Goal: Task Accomplishment & Management: Manage account settings

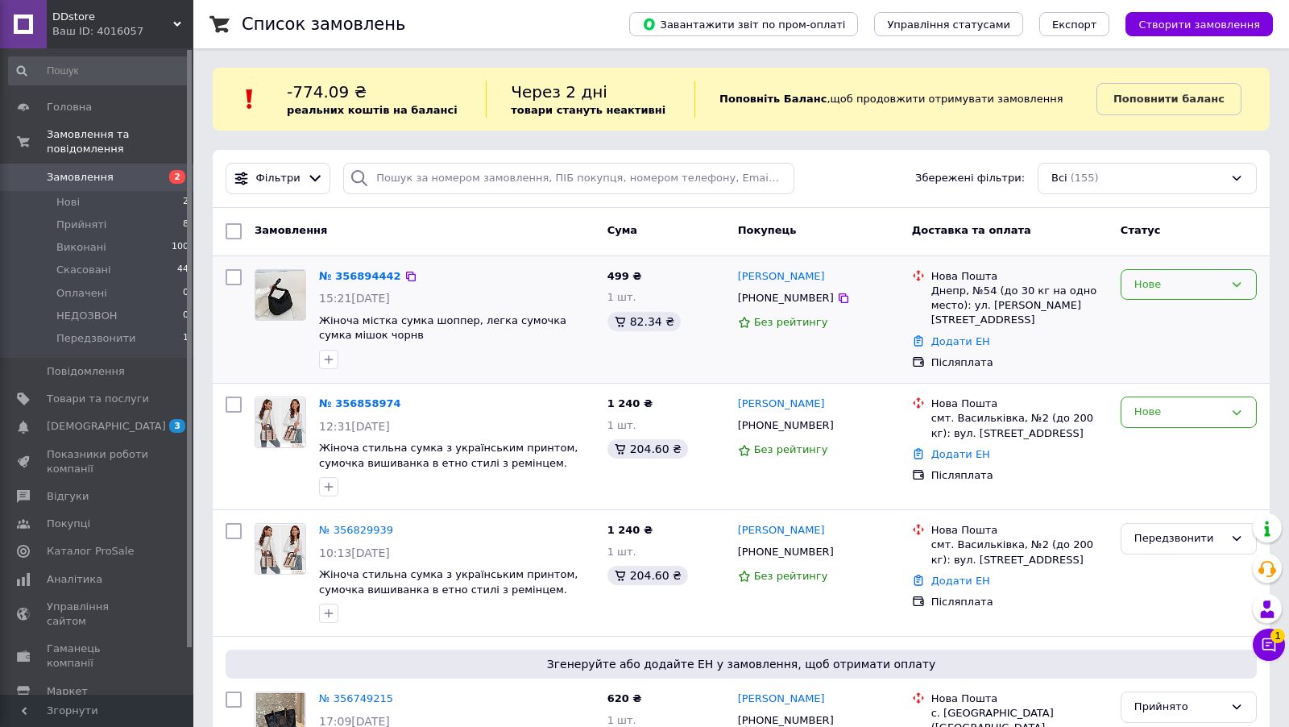
click at [1148, 292] on div "Нове" at bounding box center [1189, 284] width 136 height 31
click at [1147, 309] on li "Прийнято" at bounding box center [1188, 318] width 135 height 30
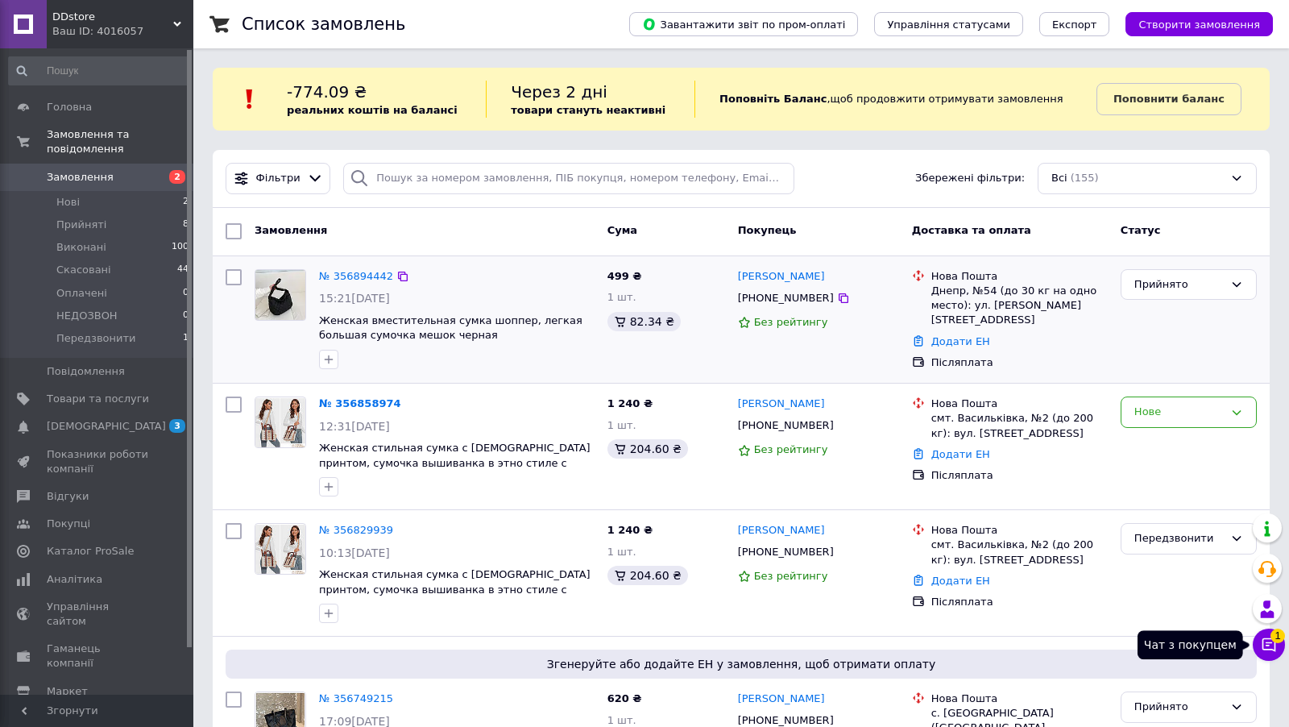
click at [1259, 645] on button "Чат з покупцем 1" at bounding box center [1269, 644] width 32 height 32
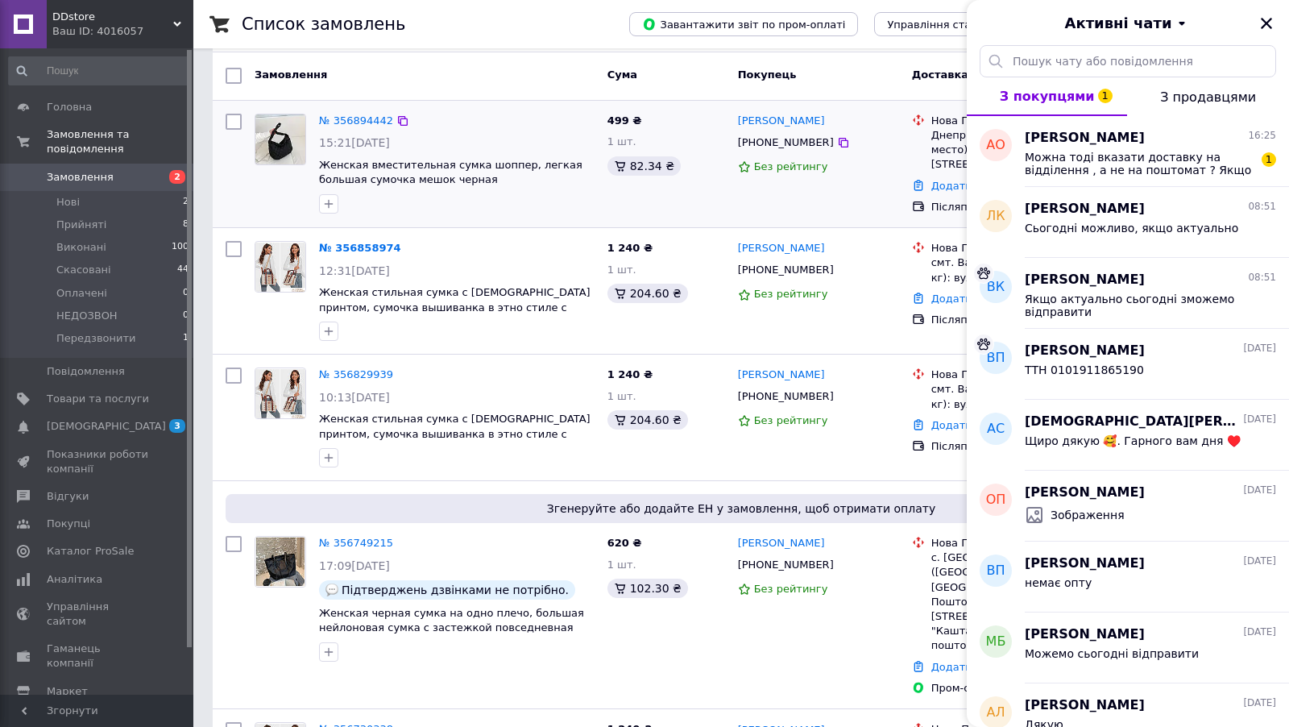
scroll to position [161, 0]
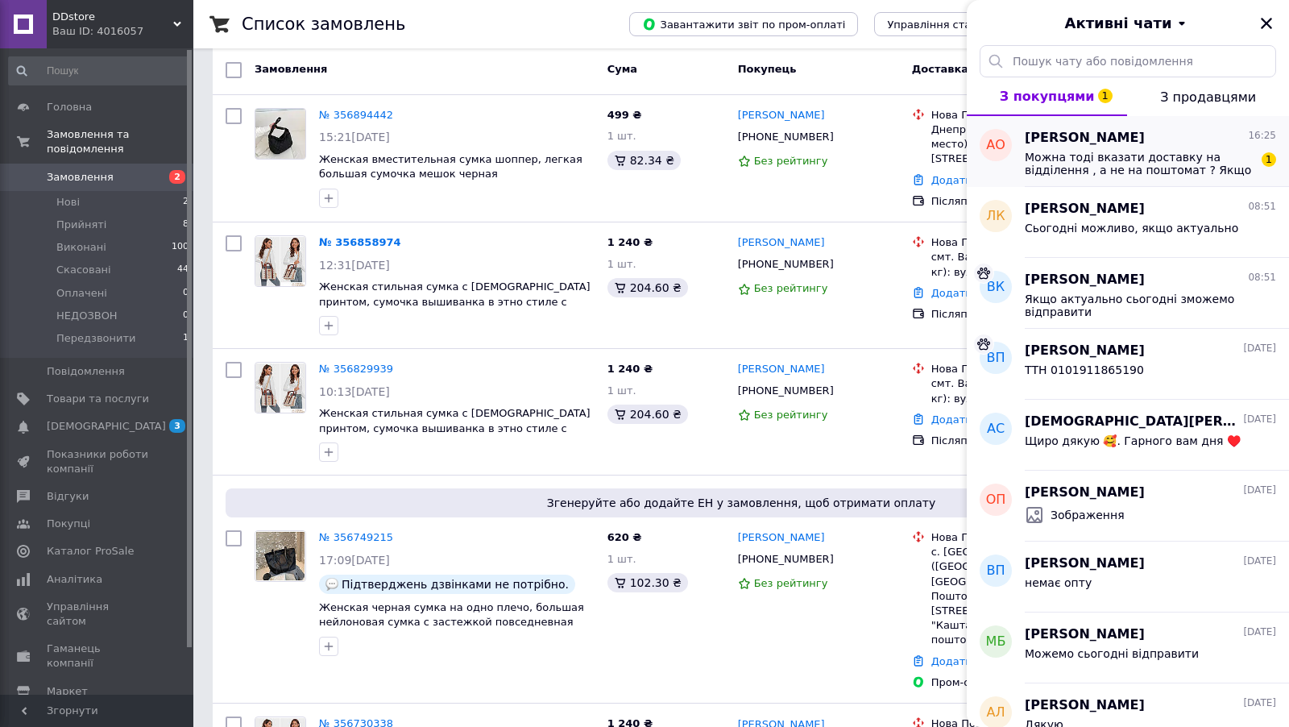
click at [1170, 157] on span "Можна тоді вказати доставку на відділення , а не на поштомат ? Якщо ви все одно…" at bounding box center [1139, 164] width 229 height 26
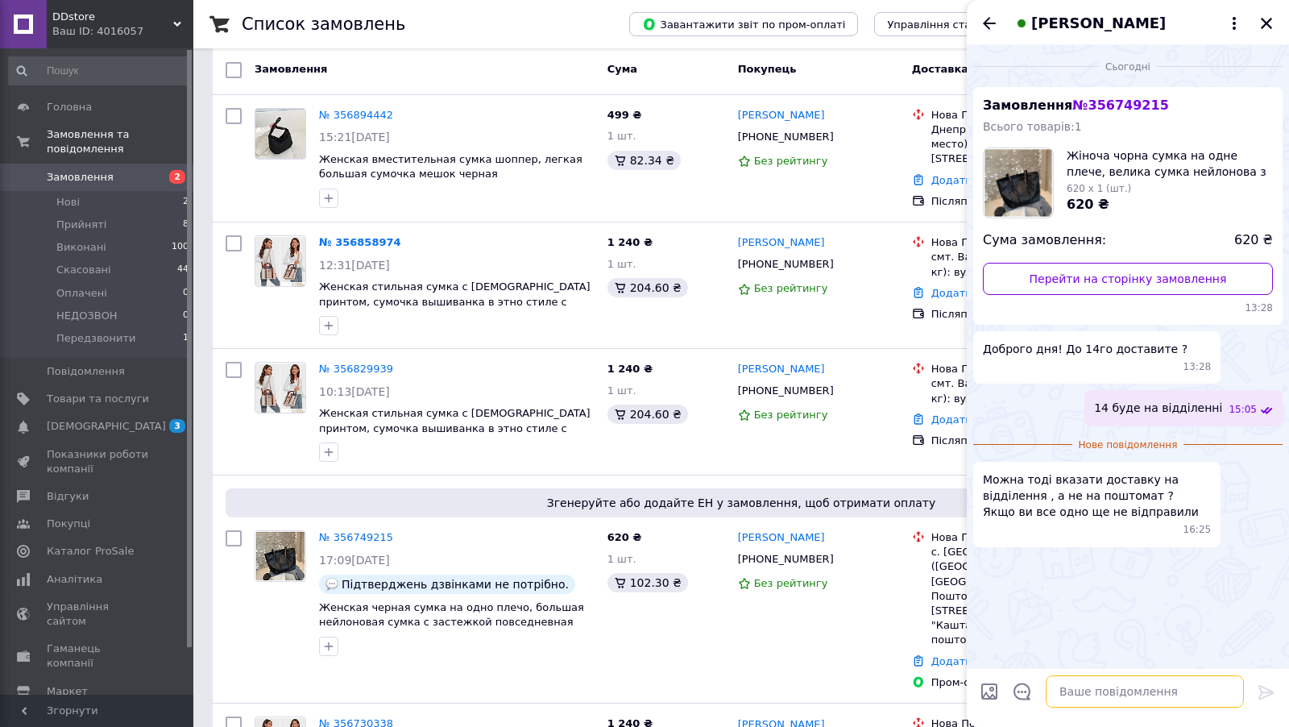
click at [1080, 703] on textarea at bounding box center [1145, 691] width 198 height 32
type textarea "так можемо змінити ще"
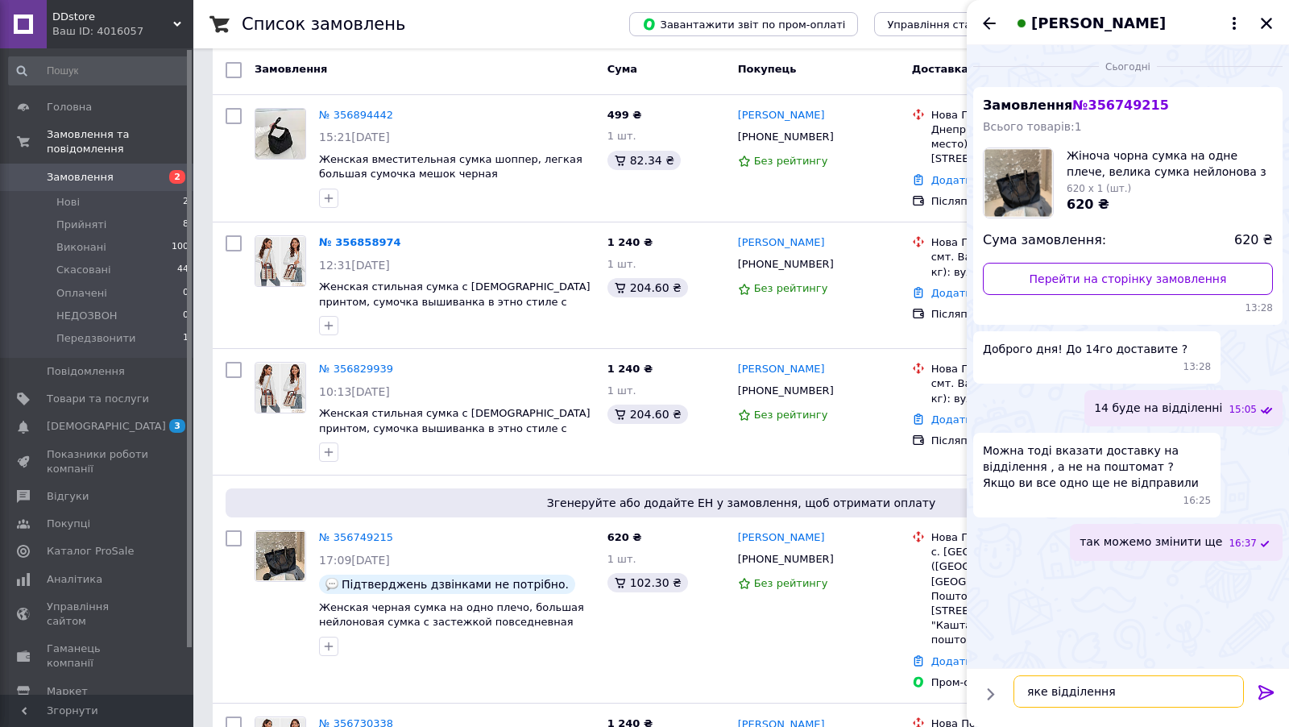
type textarea "яке відділення?"
click at [1265, 30] on icon "Закрити" at bounding box center [1266, 23] width 15 height 15
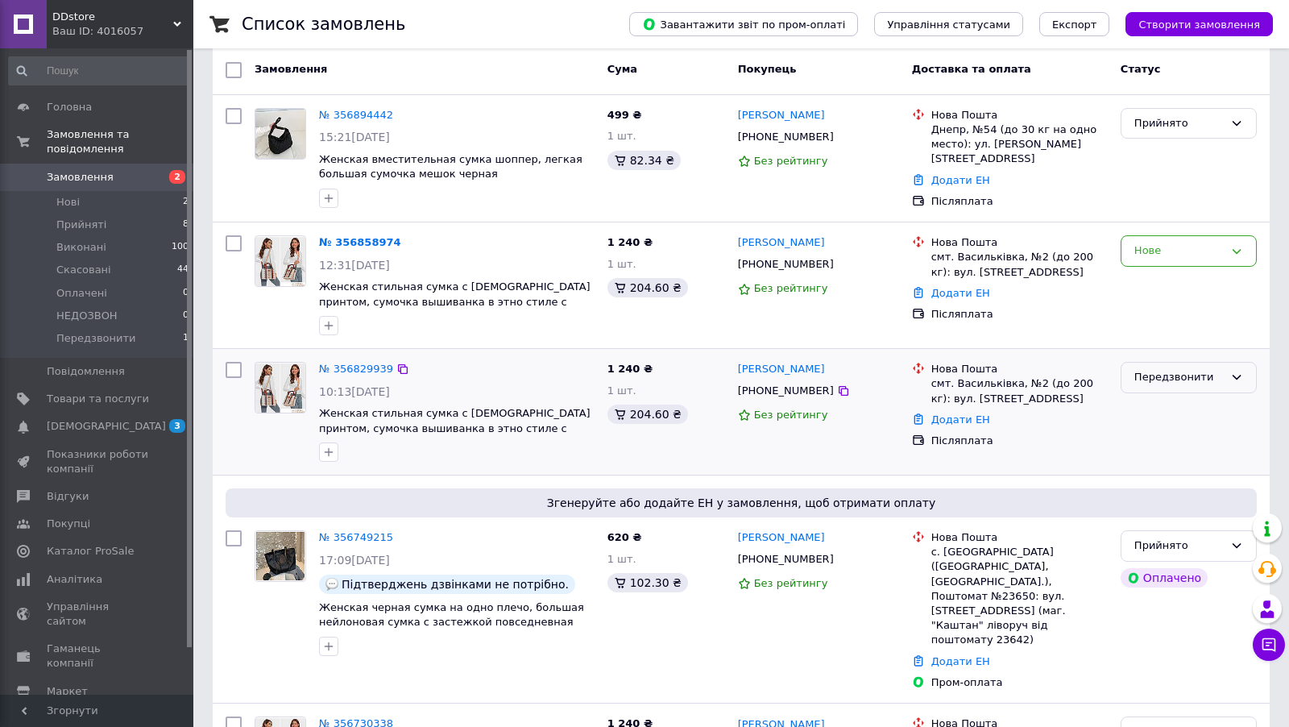
click at [1162, 377] on div "Передзвонити" at bounding box center [1178, 377] width 89 height 17
click at [1153, 464] on li "Скасовано" at bounding box center [1188, 470] width 135 height 30
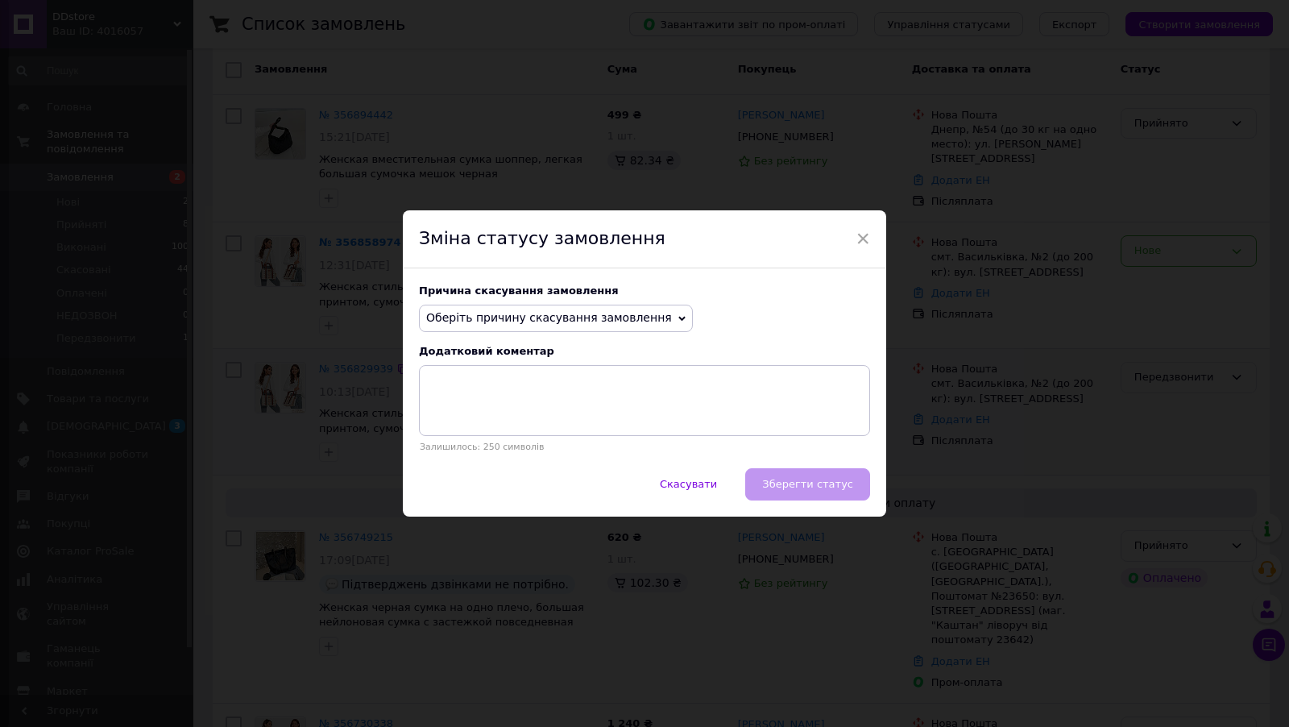
click at [621, 317] on span "Оберіть причину скасування замовлення" at bounding box center [549, 317] width 246 height 13
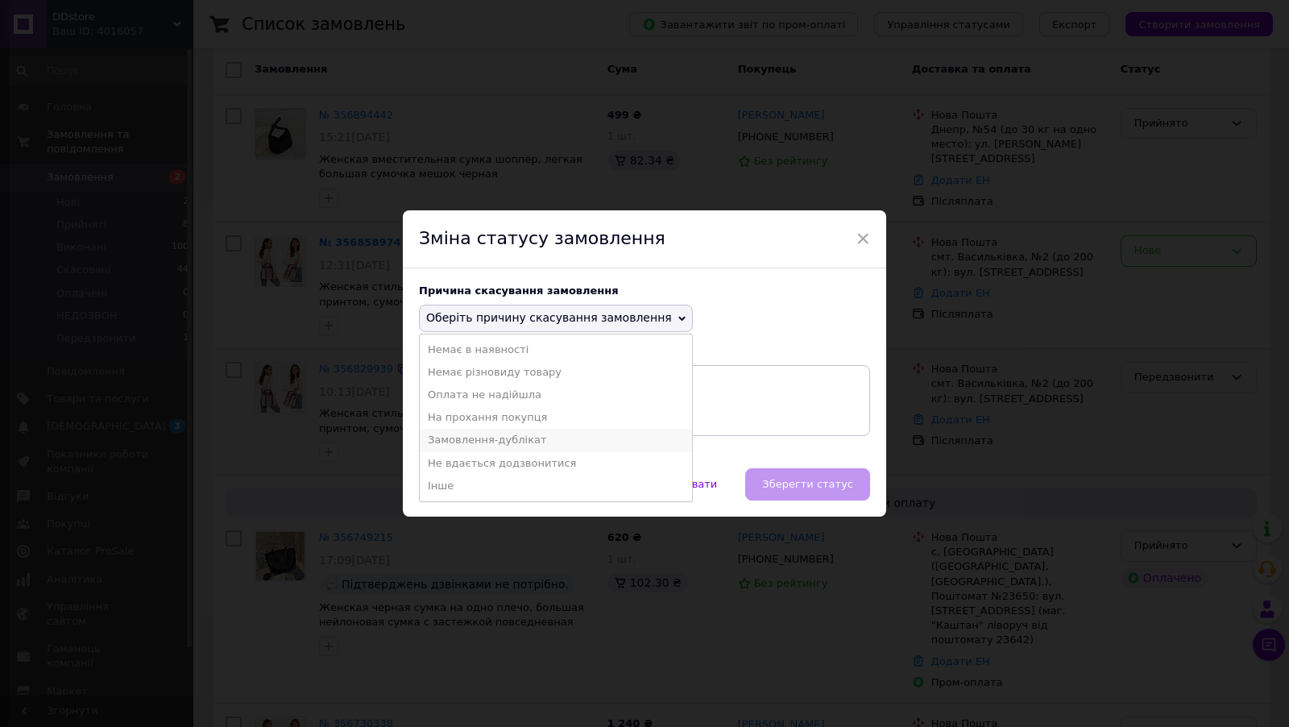
click at [585, 437] on li "Замовлення-дублікат" at bounding box center [556, 440] width 272 height 23
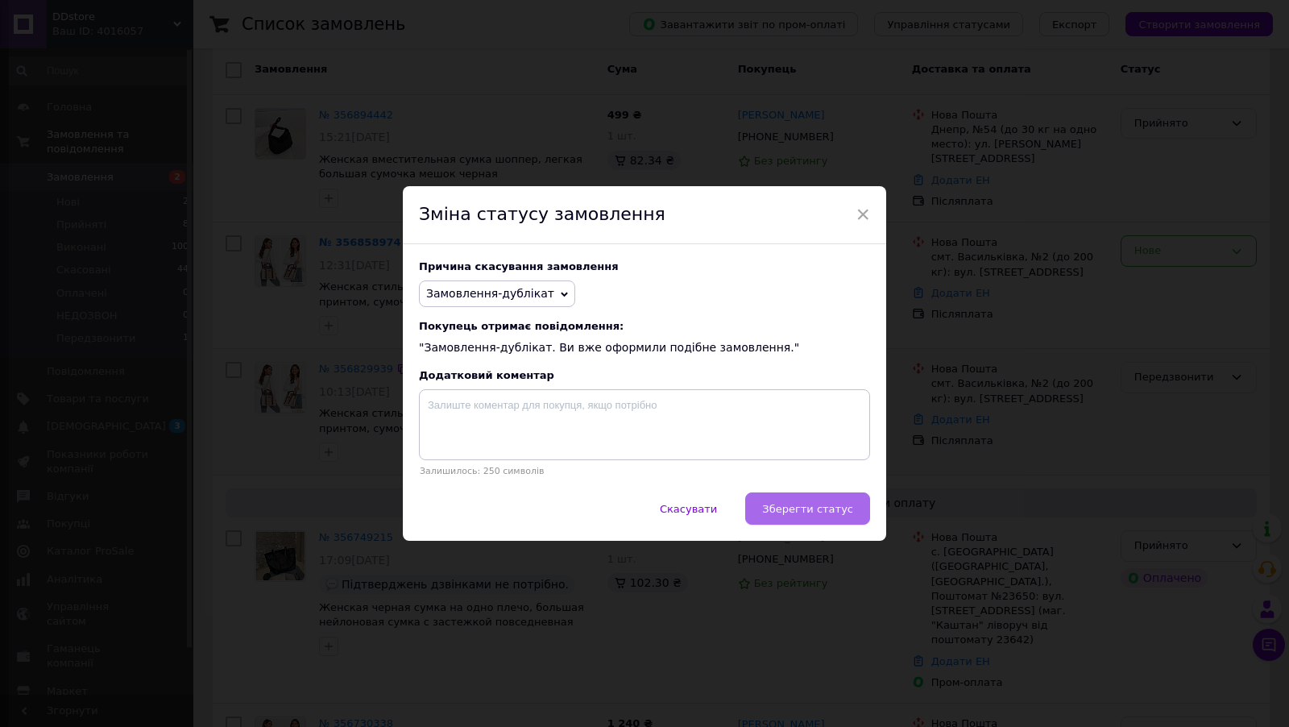
click at [806, 512] on span "Зберегти статус" at bounding box center [807, 509] width 91 height 12
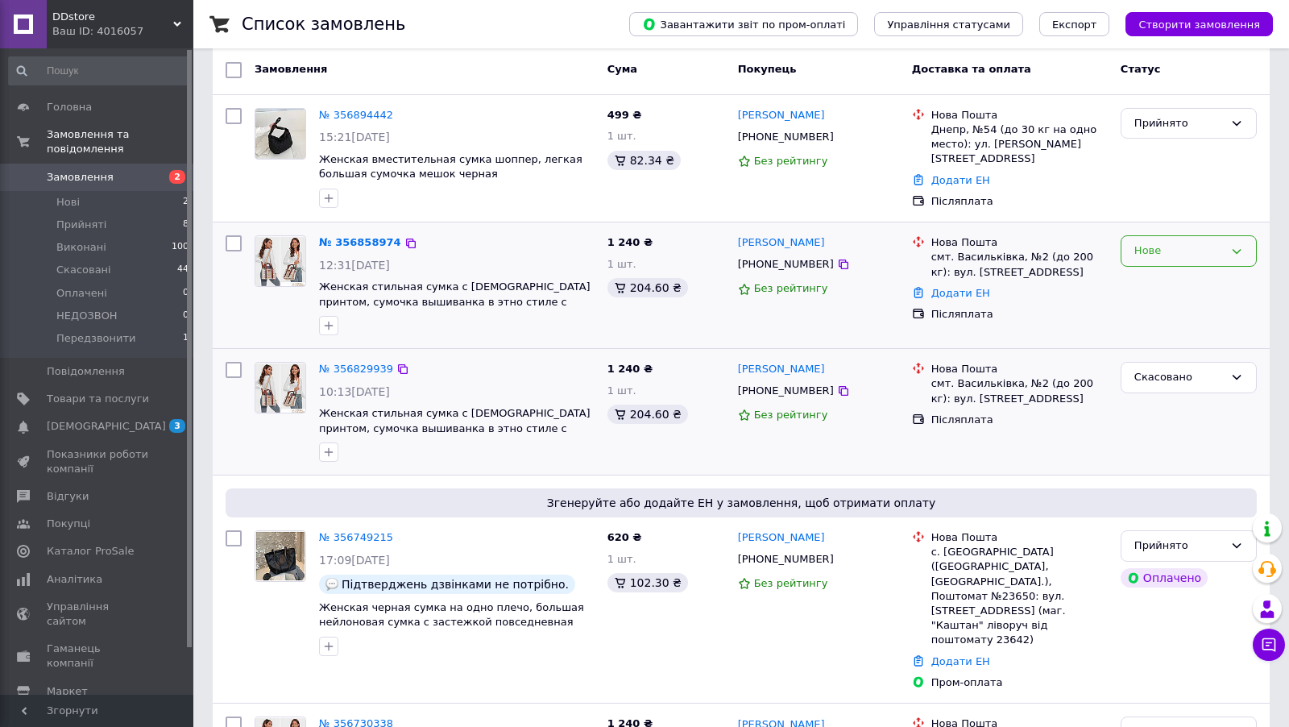
click at [1160, 254] on div "Нове" at bounding box center [1178, 250] width 89 height 17
click at [1142, 346] on li "Скасовано" at bounding box center [1188, 344] width 135 height 30
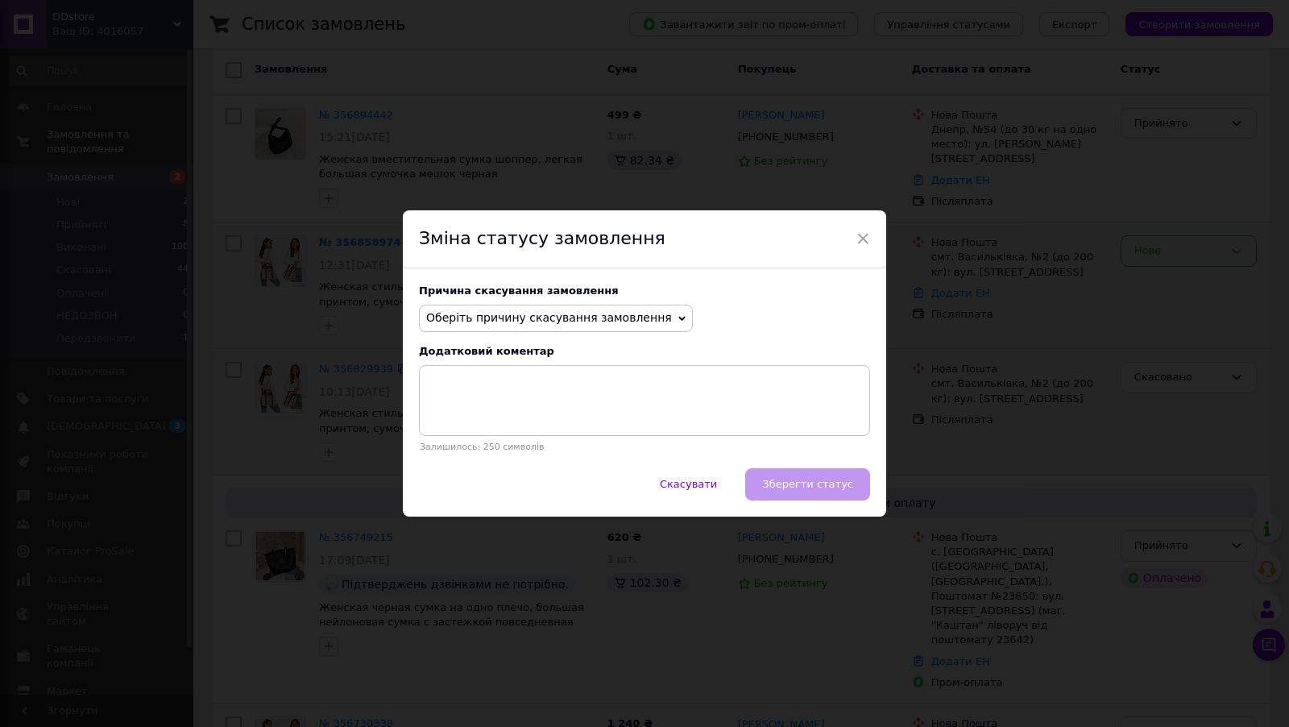
click at [603, 318] on span "Оберіть причину скасування замовлення" at bounding box center [549, 317] width 246 height 13
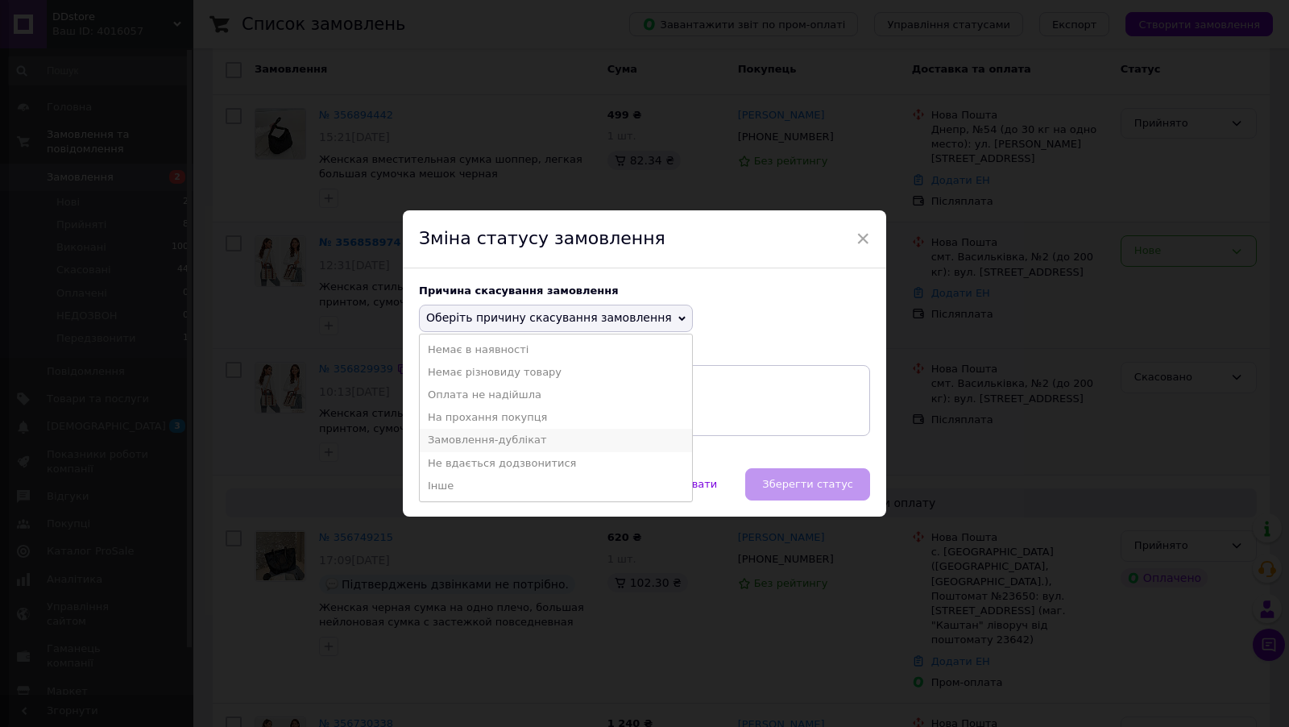
click at [524, 436] on li "Замовлення-дублікат" at bounding box center [556, 440] width 272 height 23
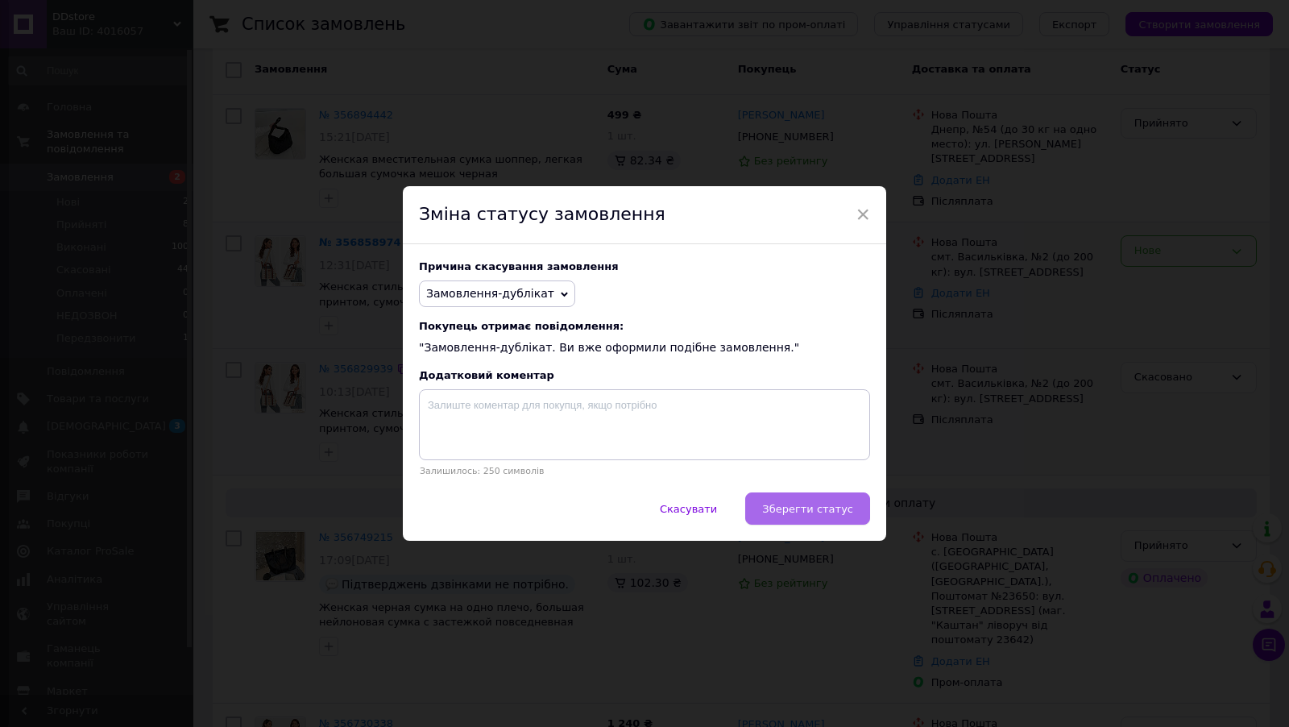
click at [810, 514] on span "Зберегти статус" at bounding box center [807, 509] width 91 height 12
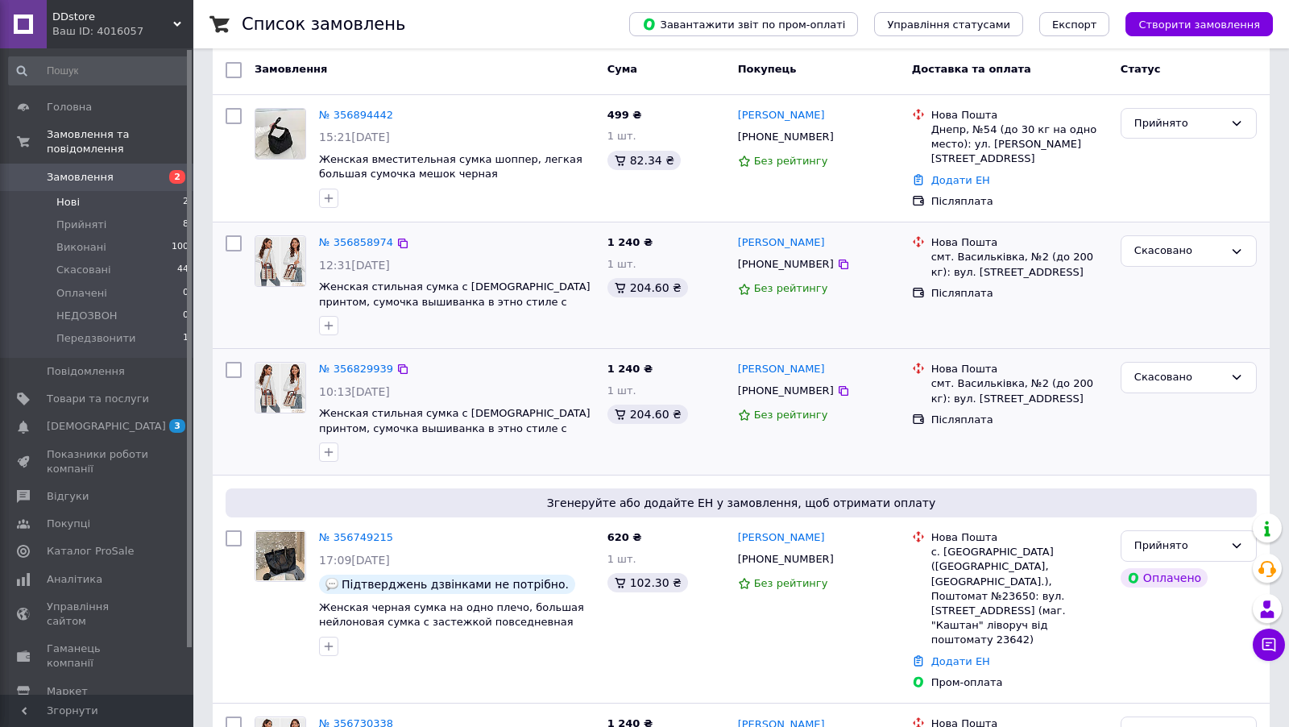
click at [68, 199] on span "Нові" at bounding box center [67, 202] width 23 height 15
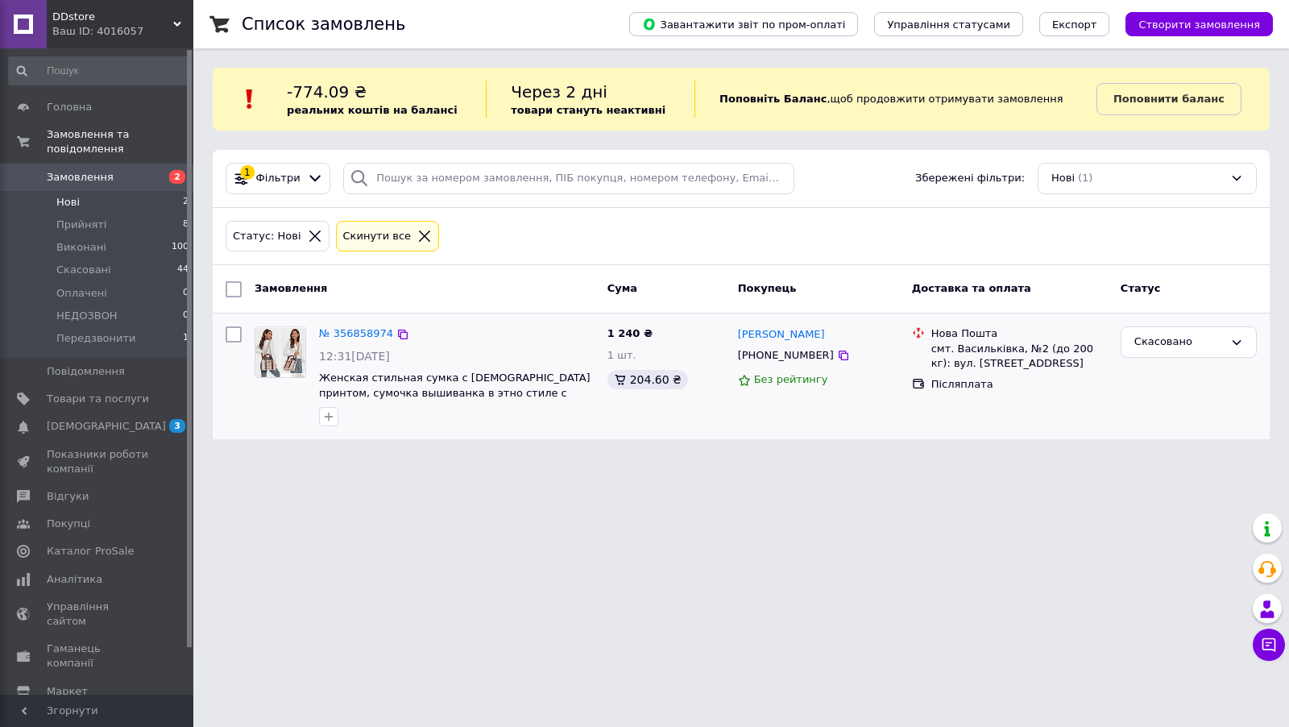
click at [103, 171] on span "Замовлення" at bounding box center [80, 177] width 67 height 15
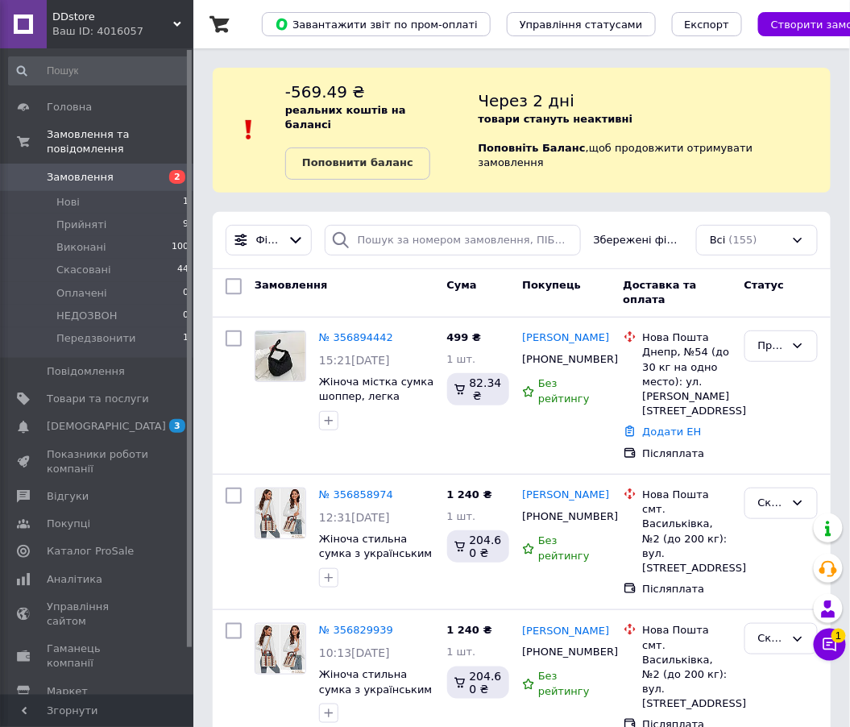
click at [143, 181] on span "Замовлення" at bounding box center [98, 177] width 102 height 15
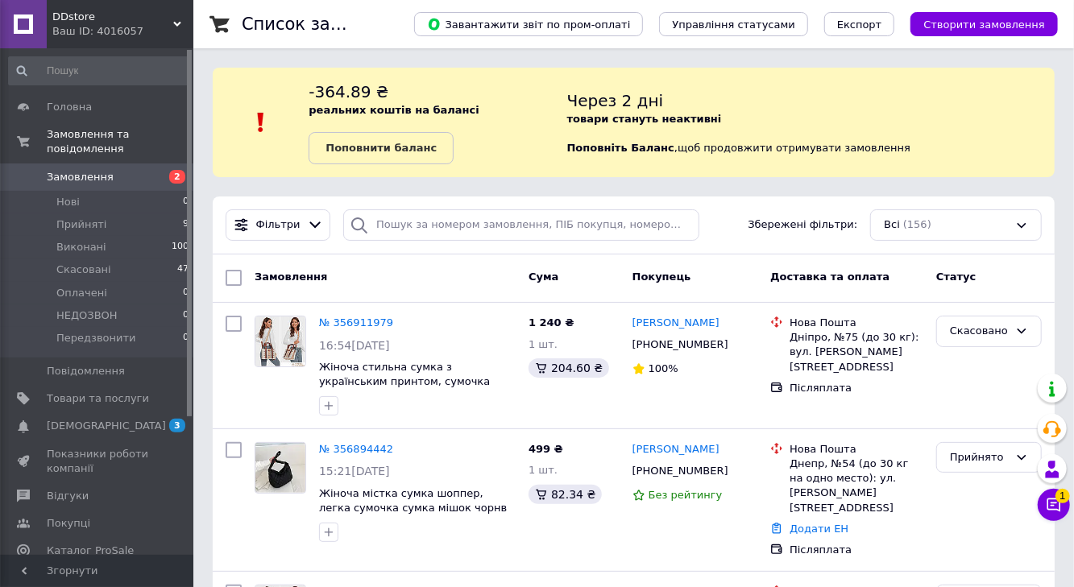
click at [122, 13] on span "DDstore" at bounding box center [112, 17] width 121 height 15
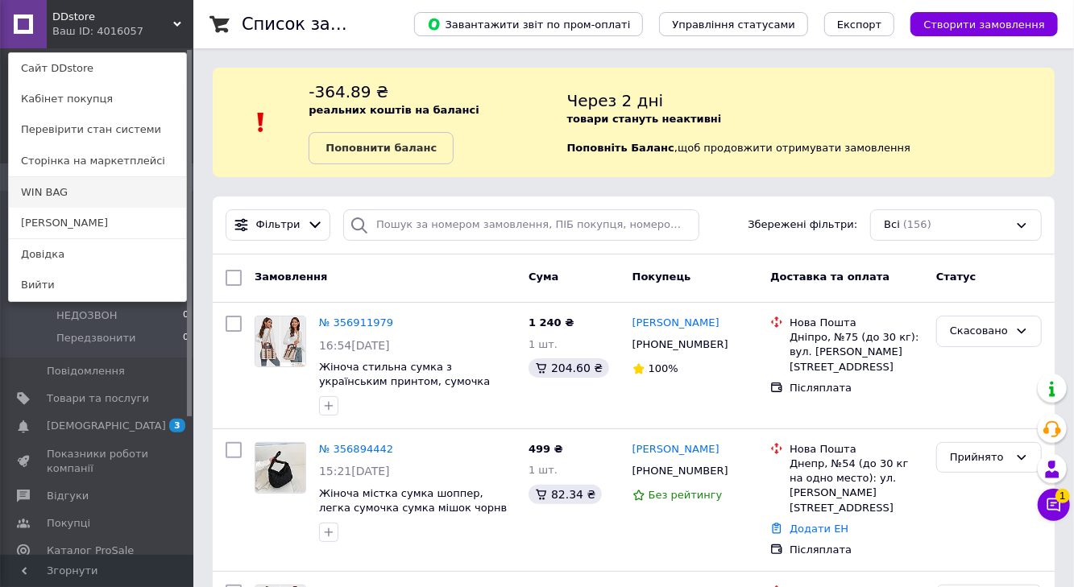
click at [75, 187] on link "WIN BAG" at bounding box center [97, 192] width 177 height 31
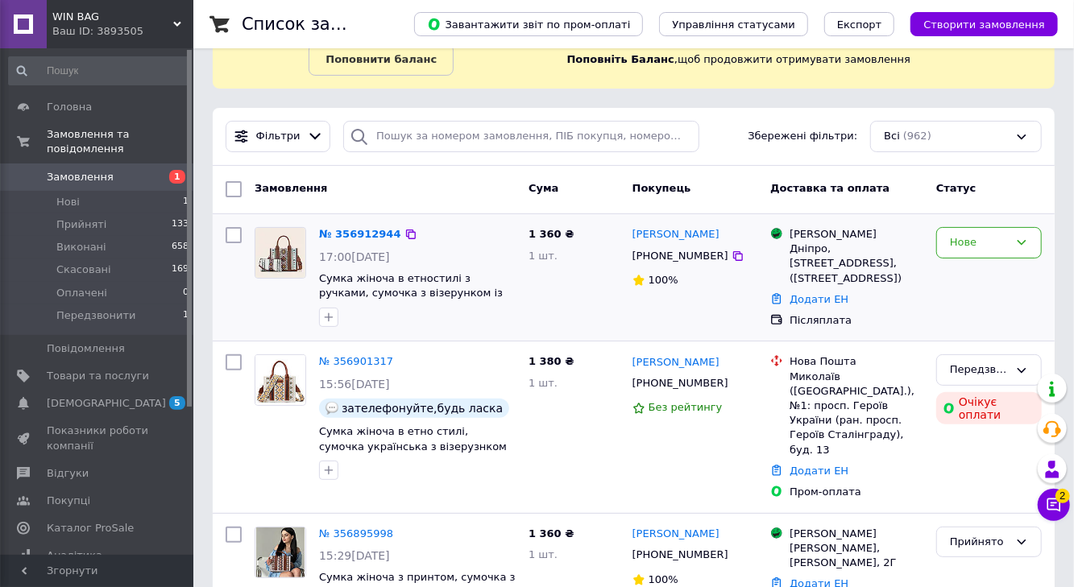
scroll to position [92, 0]
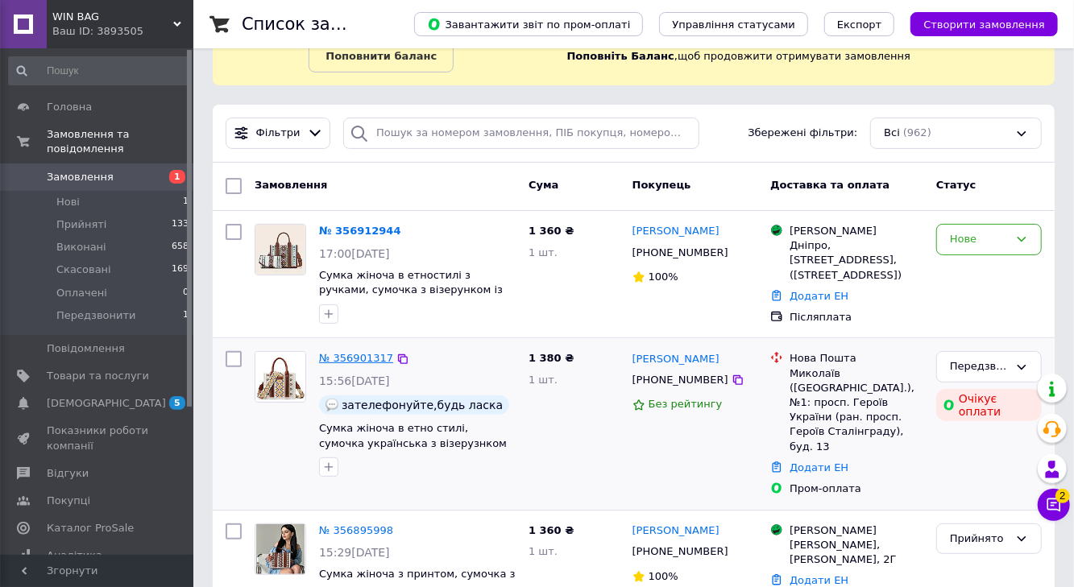
click at [364, 352] on link "№ 356901317" at bounding box center [356, 358] width 74 height 12
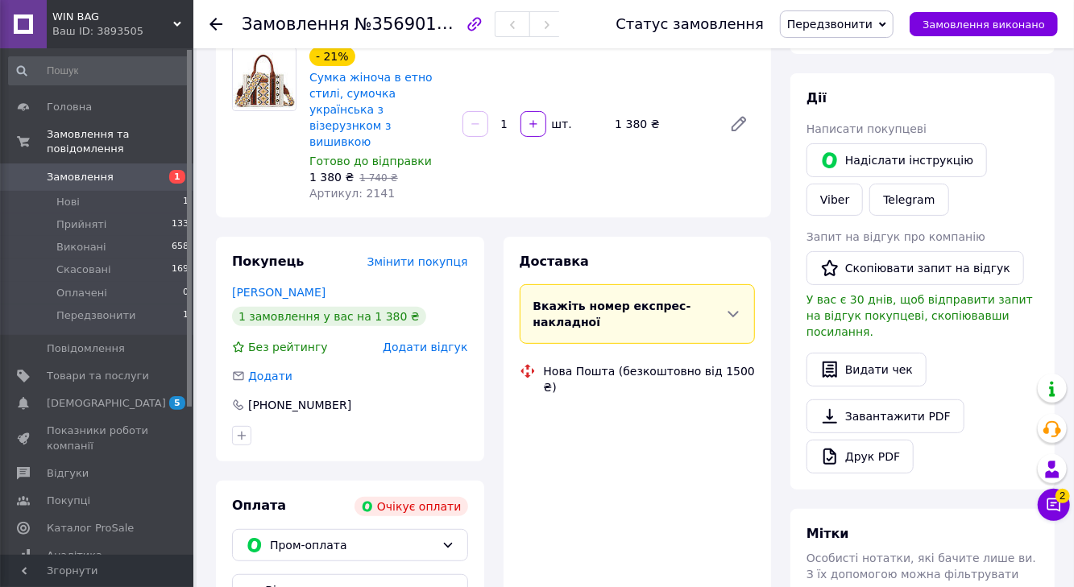
scroll to position [172, 0]
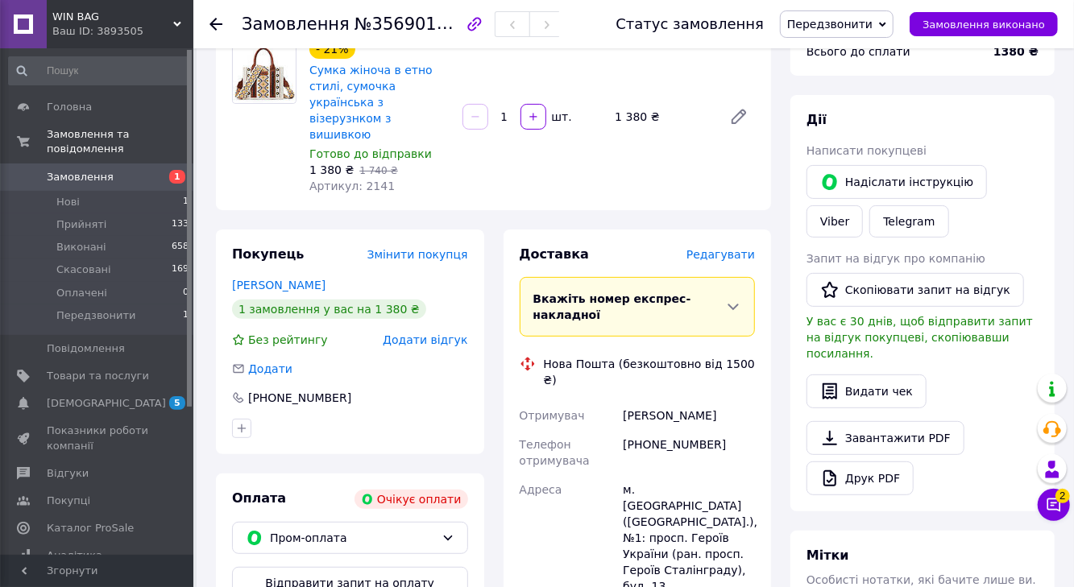
click at [722, 248] on span "Редагувати" at bounding box center [720, 254] width 68 height 13
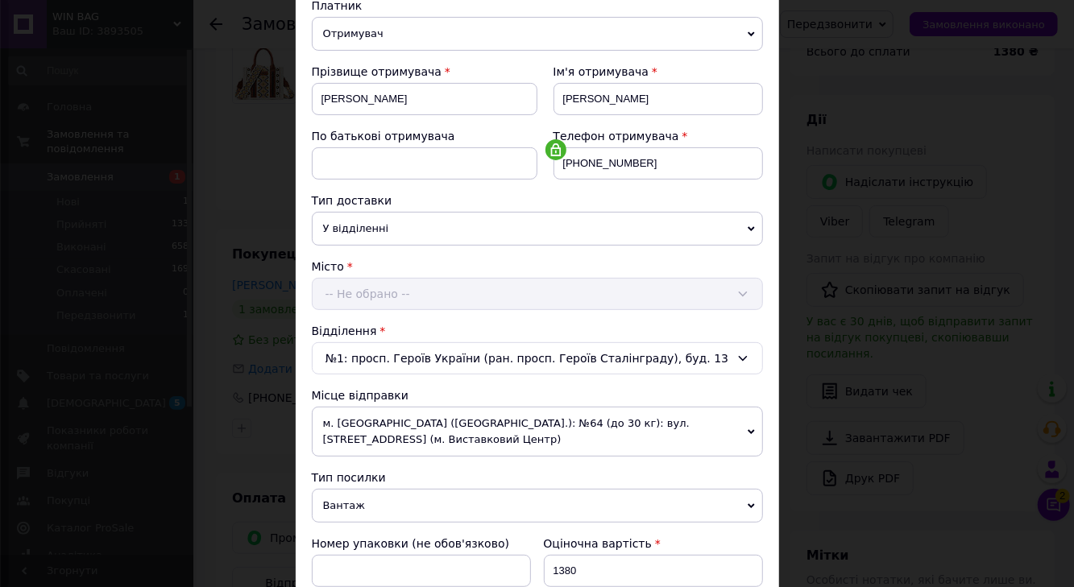
scroll to position [189, 0]
click at [441, 296] on div "м. [GEOGRAPHIC_DATA] ([GEOGRAPHIC_DATA].)" at bounding box center [537, 293] width 451 height 32
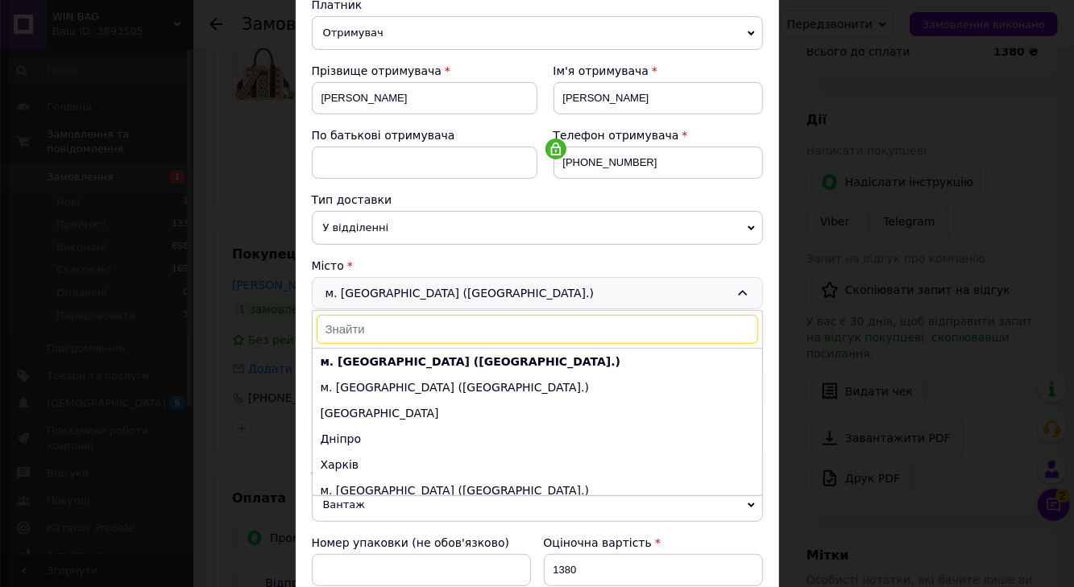
click at [444, 289] on div "м. [GEOGRAPHIC_DATA] ([GEOGRAPHIC_DATA].) м. [GEOGRAPHIC_DATA] ([GEOGRAPHIC_DAT…" at bounding box center [537, 293] width 451 height 32
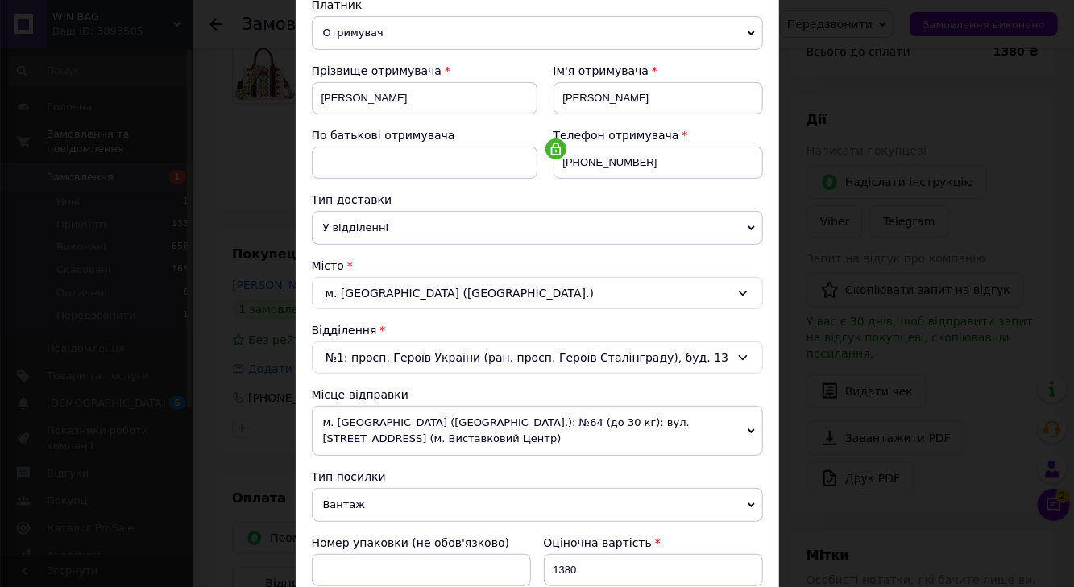
click at [444, 289] on div "м. [GEOGRAPHIC_DATA] ([GEOGRAPHIC_DATA].)" at bounding box center [537, 293] width 451 height 32
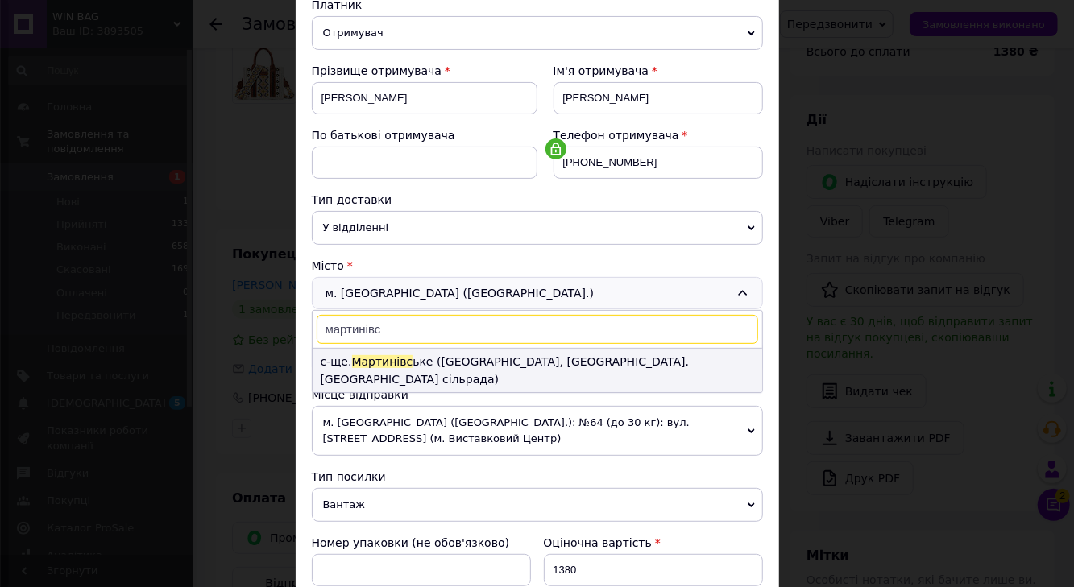
type input "мартинівс"
click at [406, 381] on li "с-ще. [GEOGRAPHIC_DATA] ьке ([GEOGRAPHIC_DATA], [GEOGRAPHIC_DATA]. [GEOGRAPHIC_…" at bounding box center [538, 371] width 450 height 44
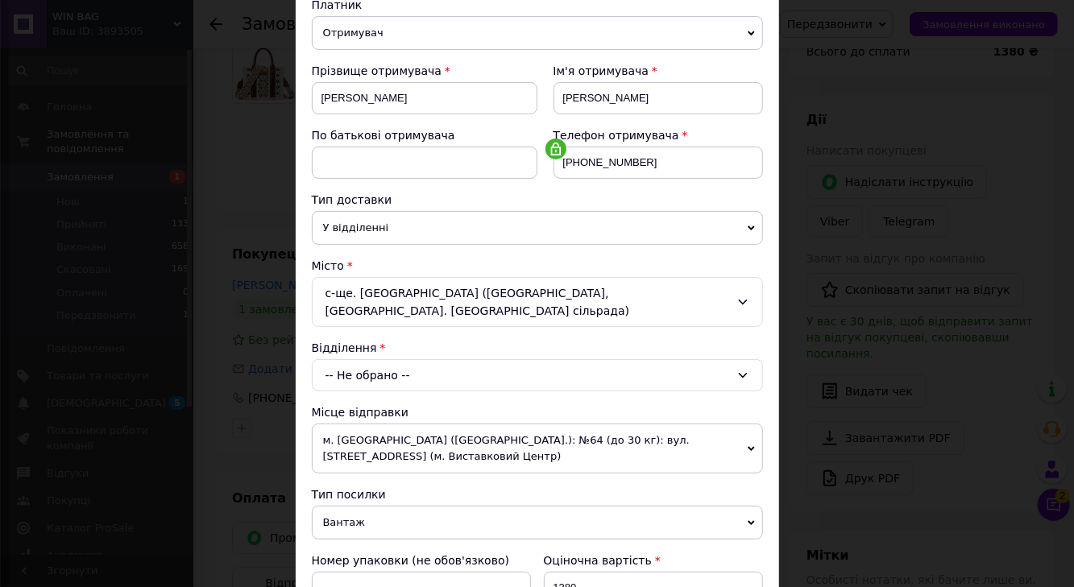
click at [412, 367] on div "-- Не обрано --" at bounding box center [537, 375] width 451 height 32
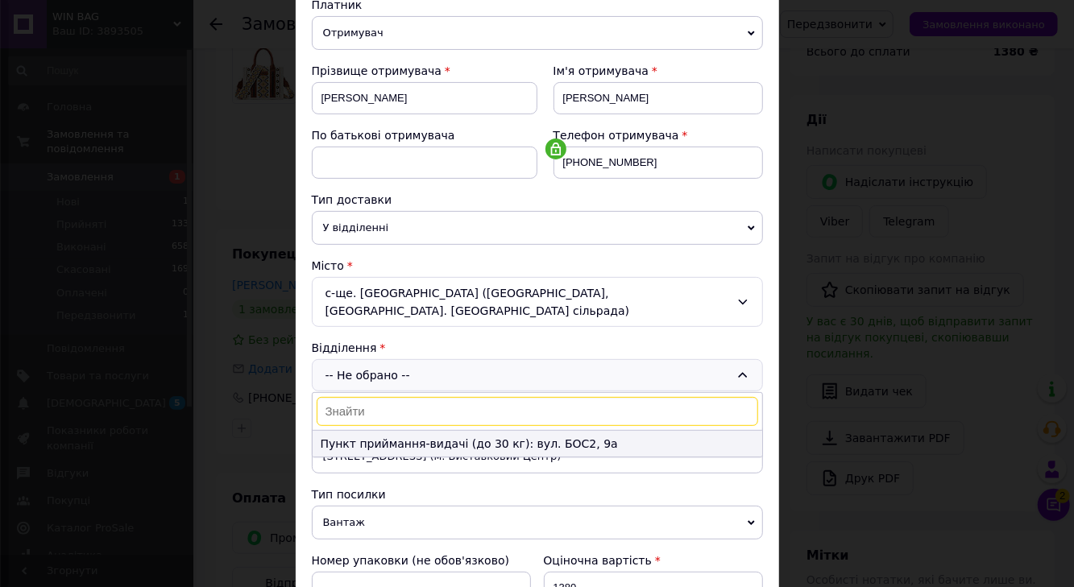
click at [407, 446] on li "Пункт приймання-видачі (до 30 кг): вул. БОС2, 9а" at bounding box center [538, 444] width 450 height 26
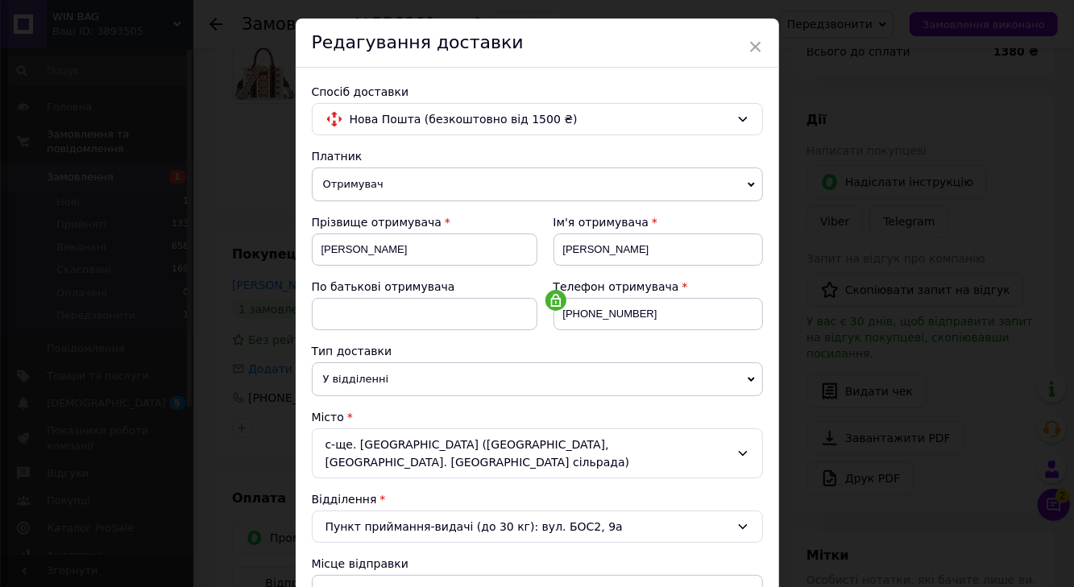
scroll to position [0, 0]
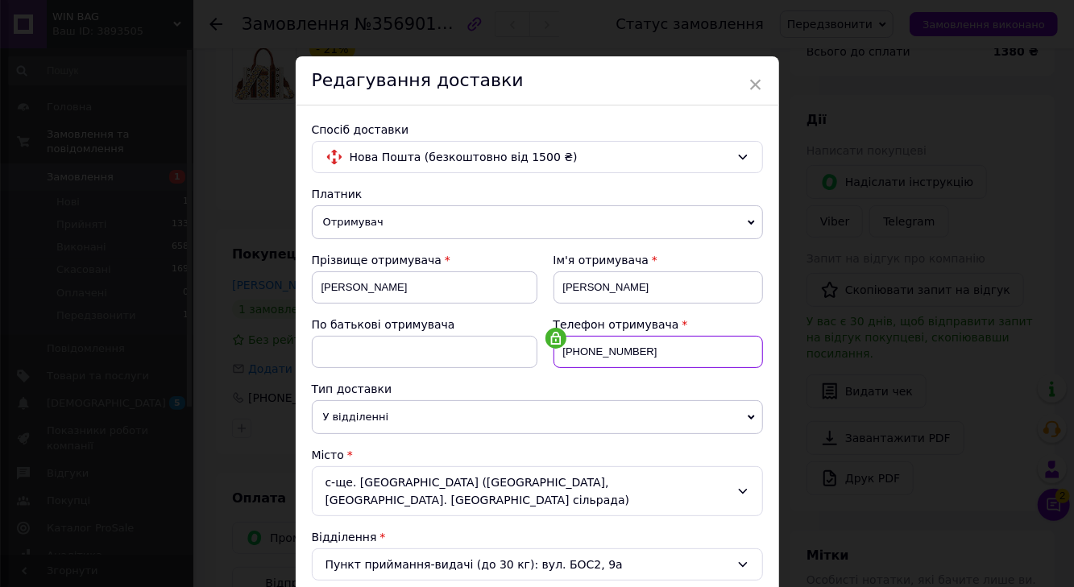
drag, startPoint x: 579, startPoint y: 343, endPoint x: 636, endPoint y: 351, distance: 57.8
click at [636, 351] on input "[PHONE_NUMBER]" at bounding box center [657, 352] width 209 height 32
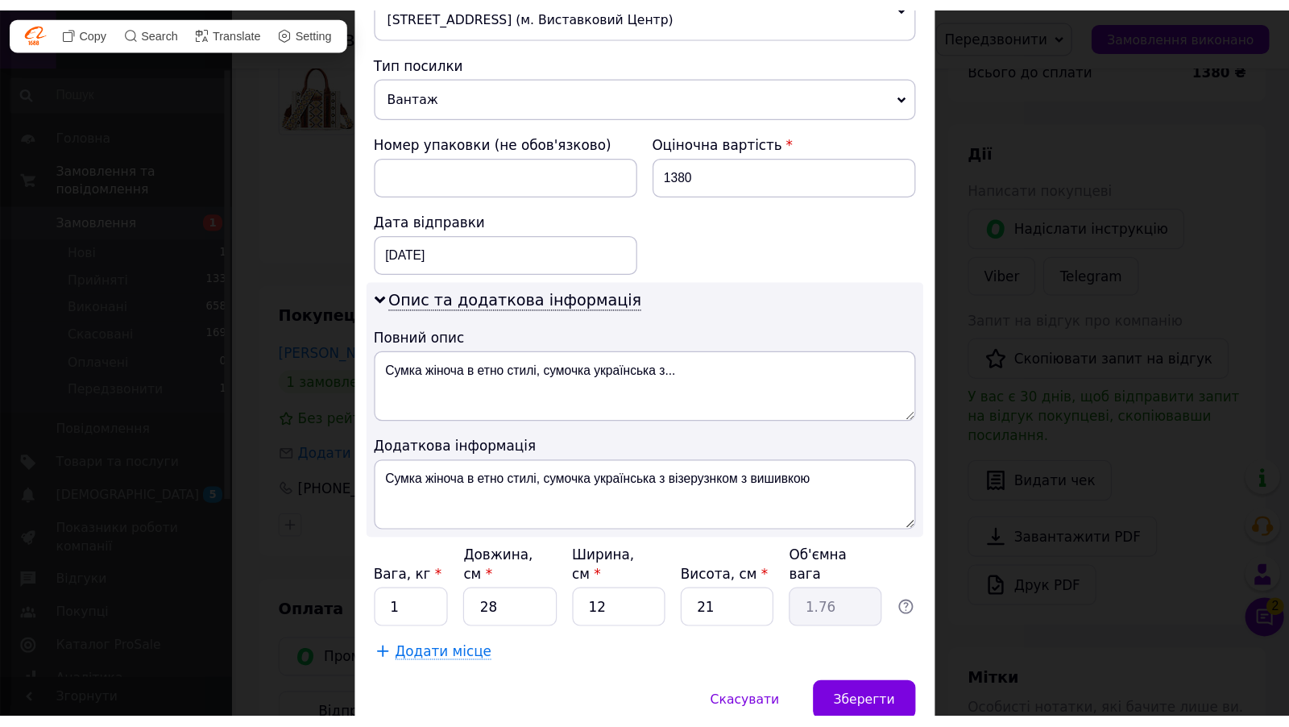
scroll to position [702, 0]
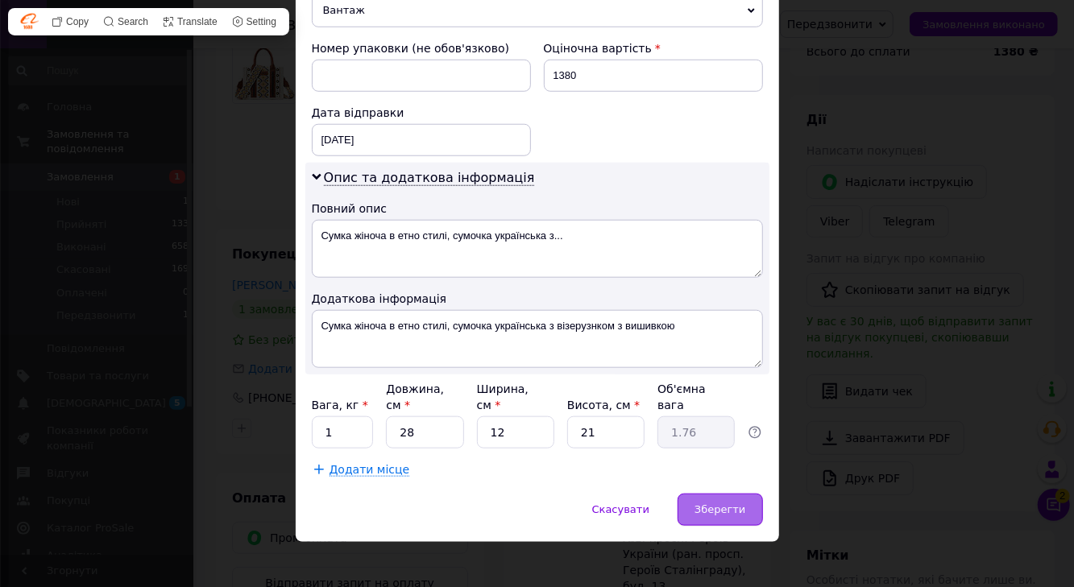
click at [709, 504] on span "Зберегти" at bounding box center [719, 510] width 51 height 12
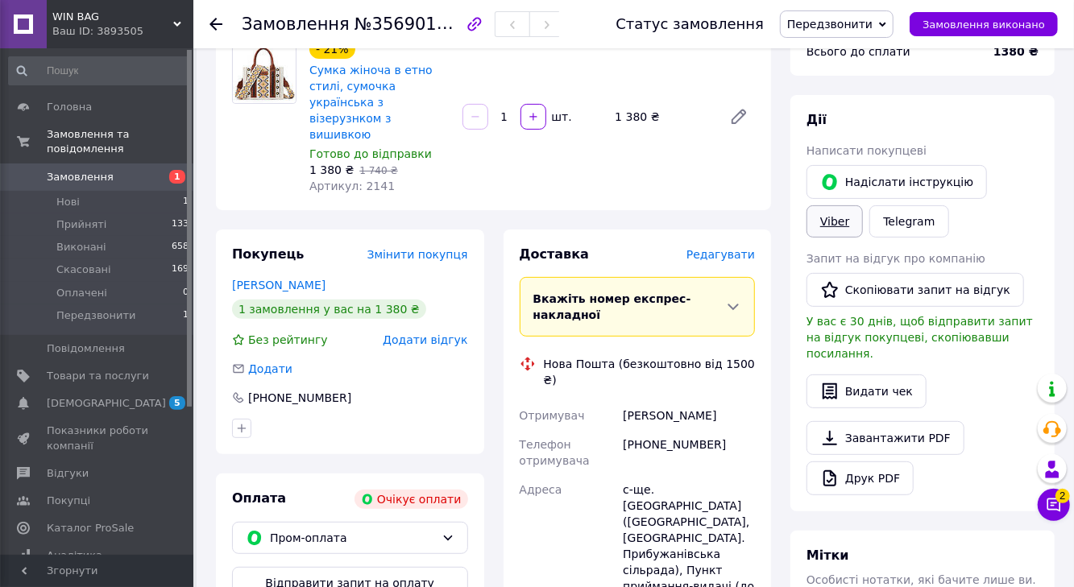
click at [846, 219] on link "Viber" at bounding box center [834, 221] width 56 height 32
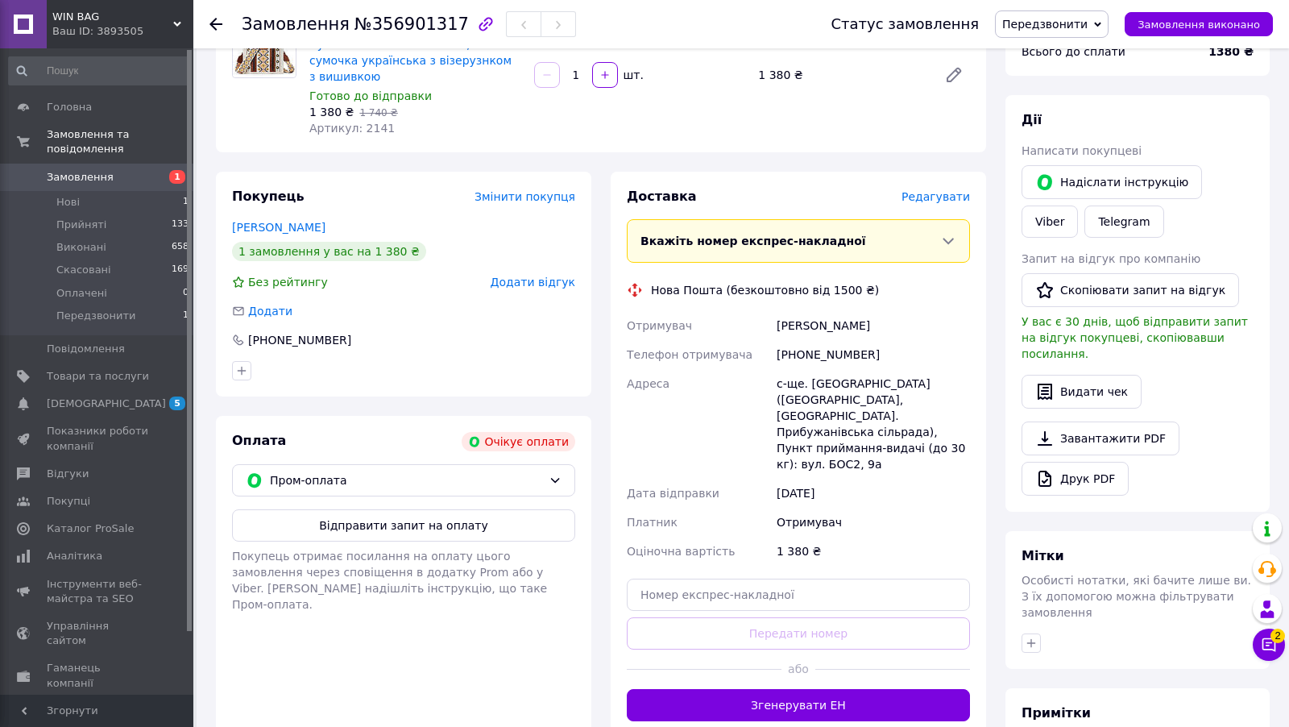
click at [128, 177] on span "Замовлення" at bounding box center [98, 177] width 102 height 15
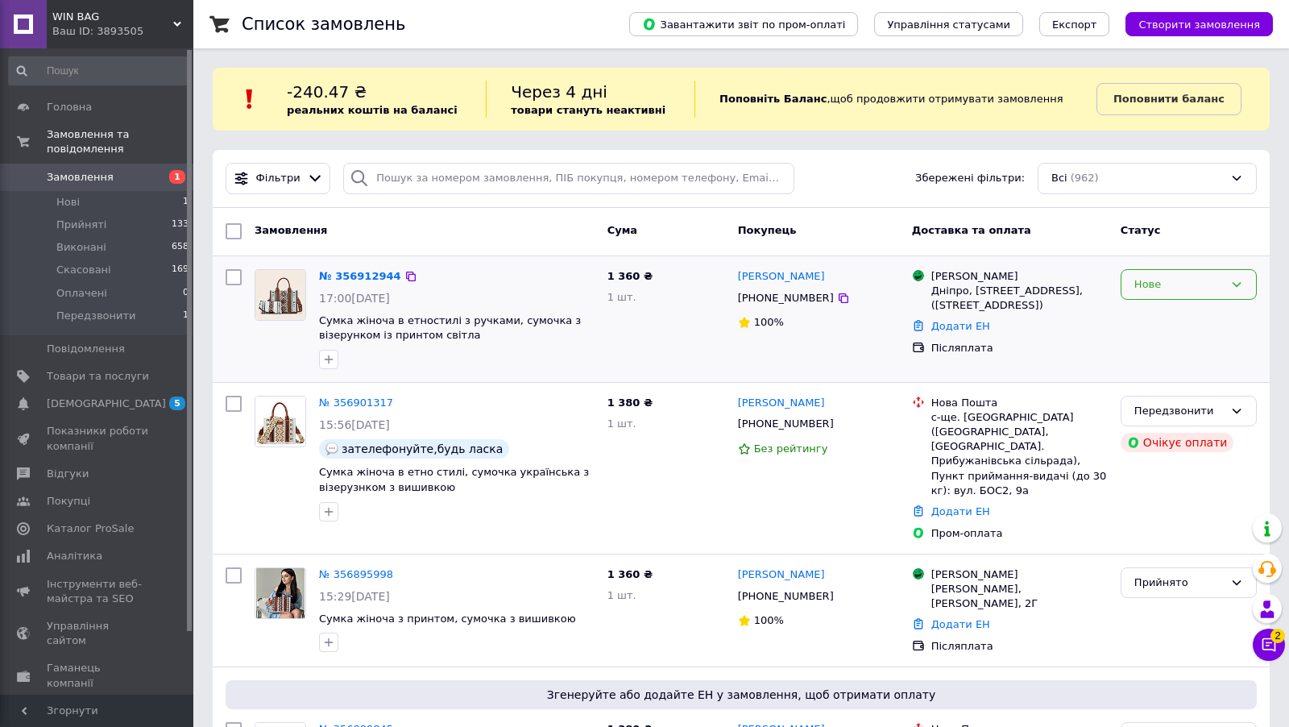
click at [1073, 274] on div "Нове" at bounding box center [1189, 284] width 136 height 31
click at [1073, 313] on li "Прийнято" at bounding box center [1188, 318] width 135 height 30
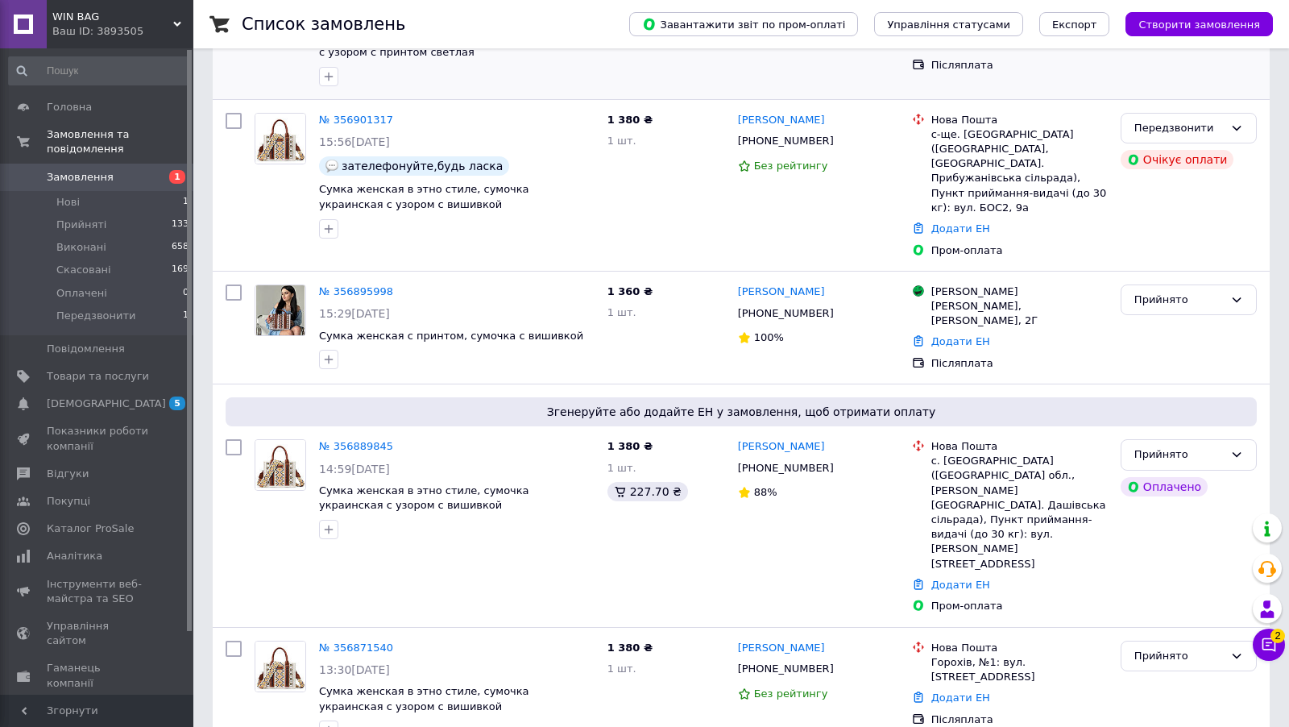
scroll to position [285, 0]
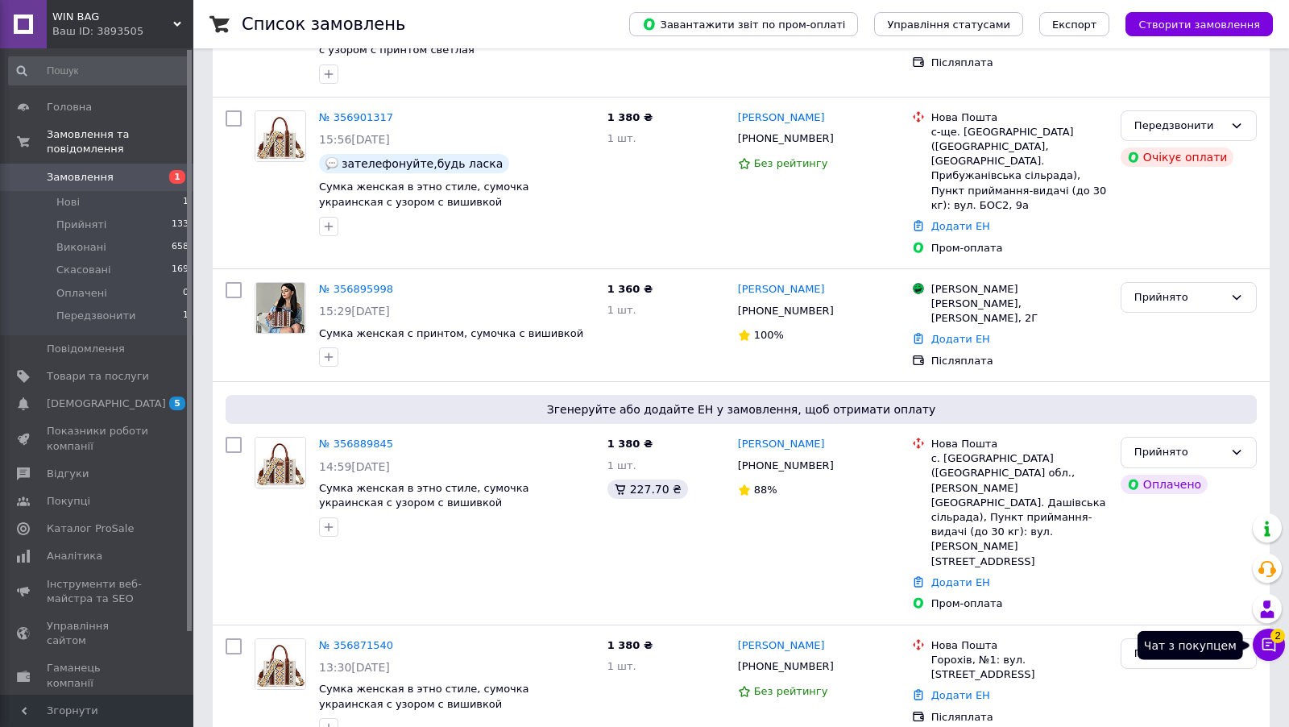
click at [1073, 587] on button "Чат з покупцем 2" at bounding box center [1269, 644] width 32 height 32
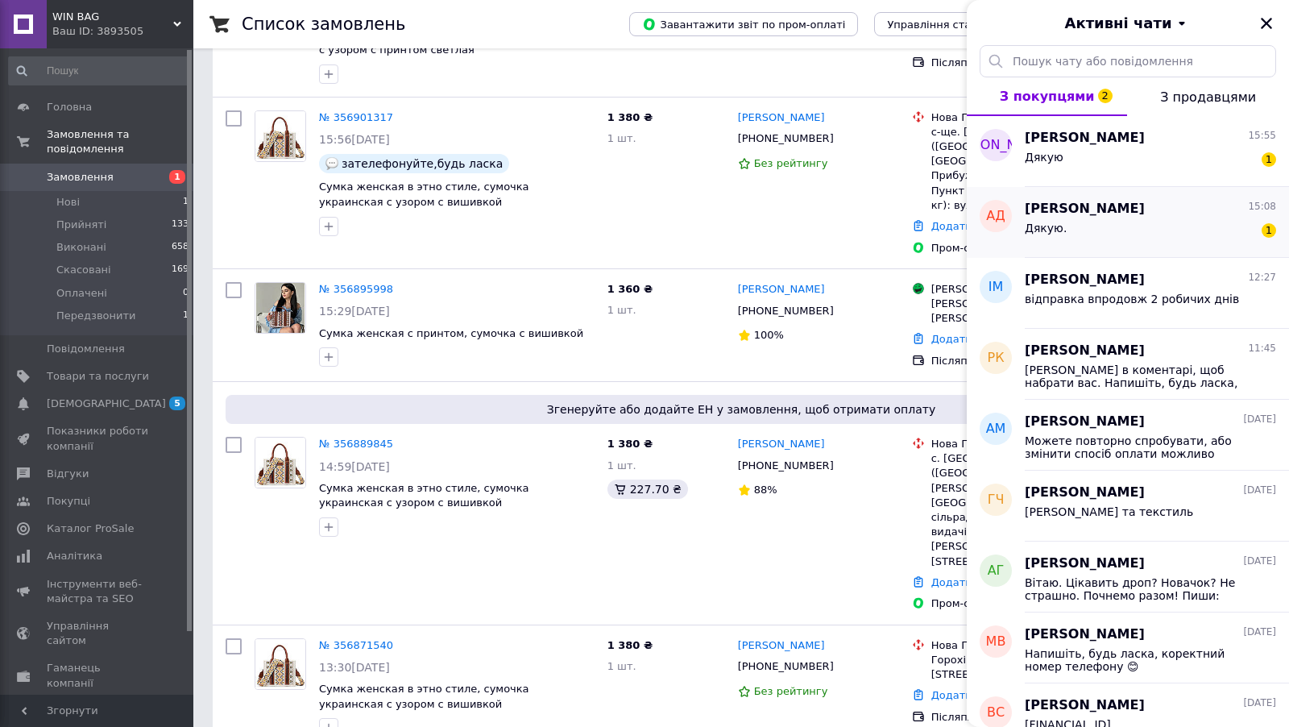
click at [1072, 205] on span "[PERSON_NAME]" at bounding box center [1085, 209] width 120 height 19
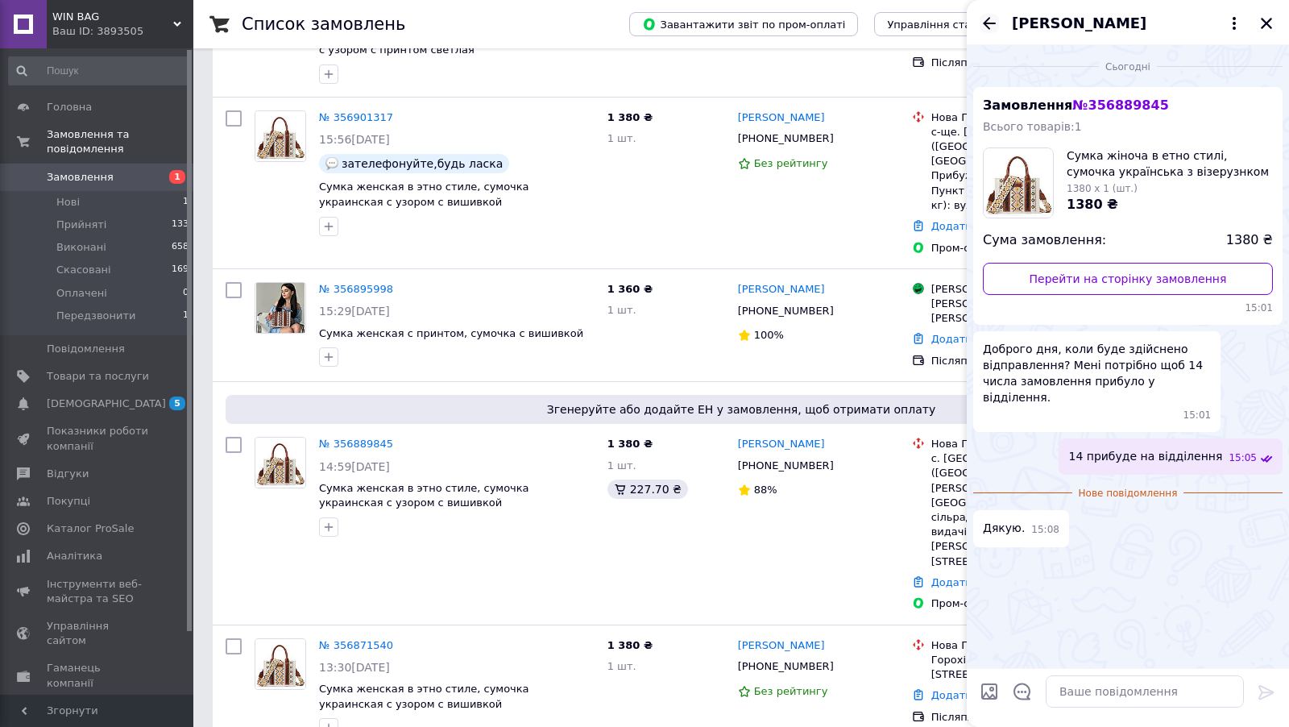
click at [996, 22] on icon "Назад" at bounding box center [989, 23] width 19 height 19
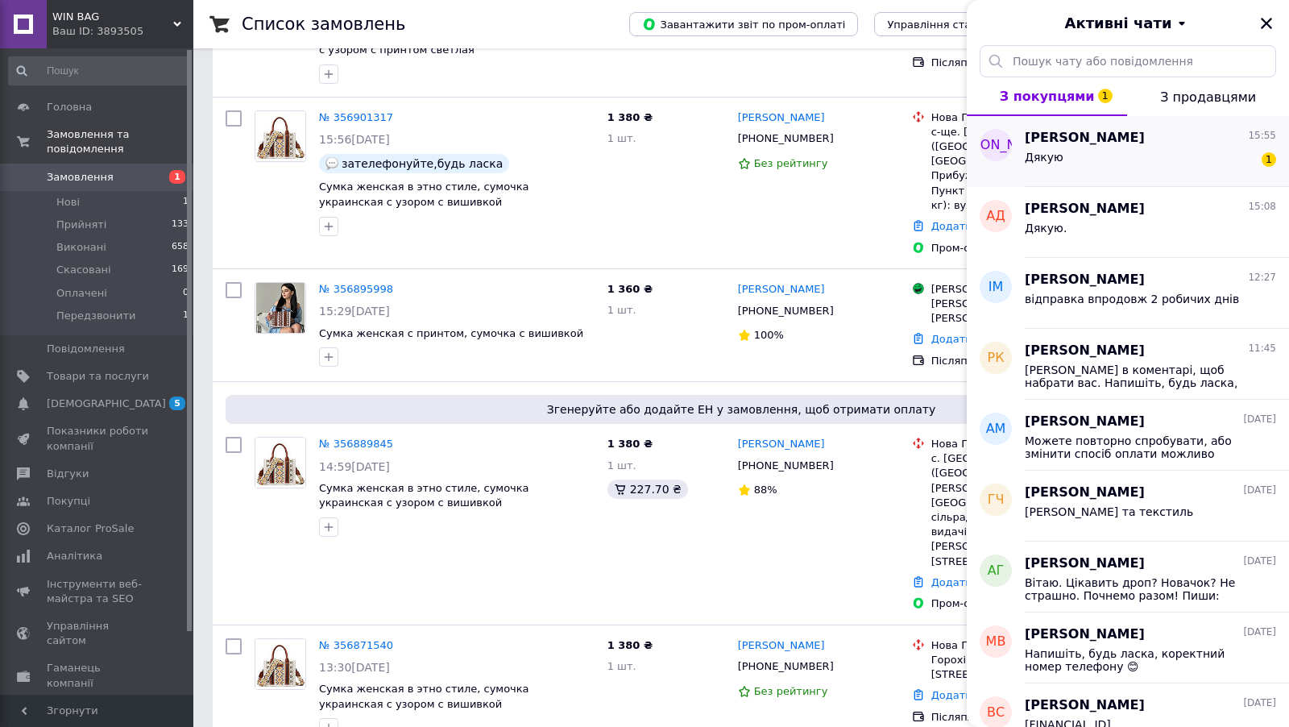
click at [1037, 143] on span "[PERSON_NAME]" at bounding box center [1085, 138] width 120 height 19
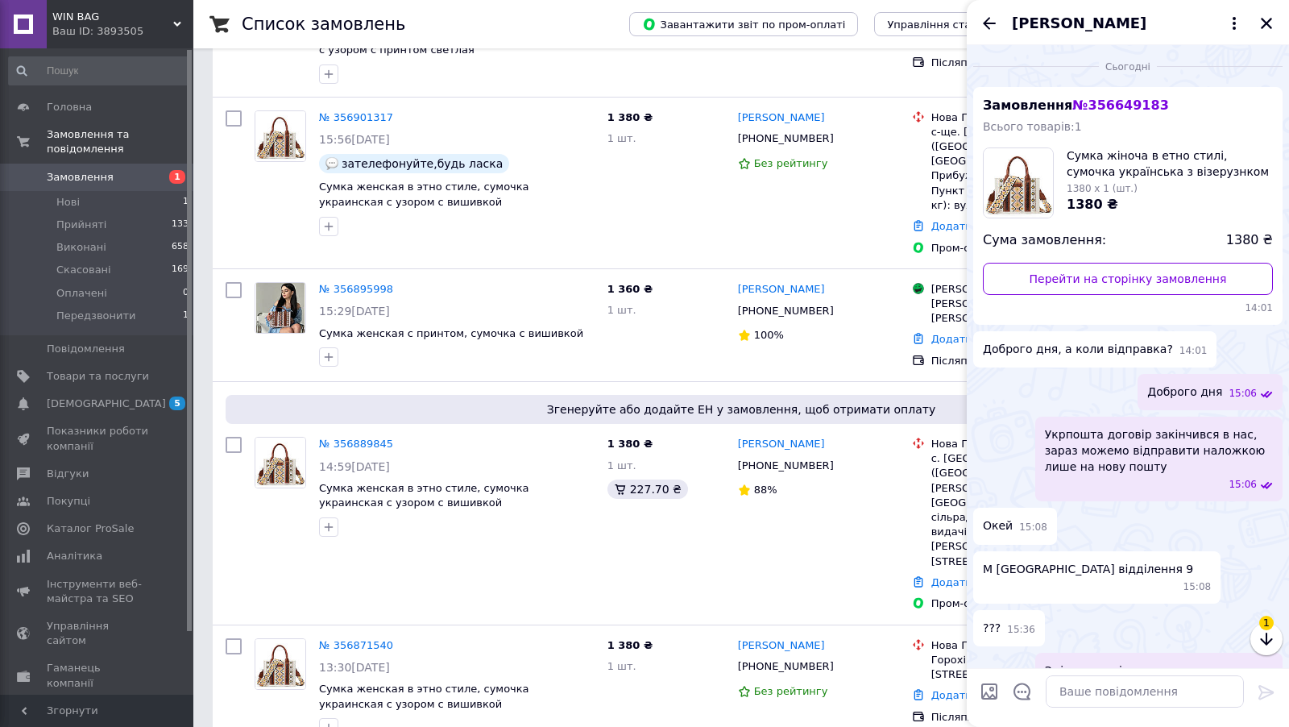
scroll to position [97, 0]
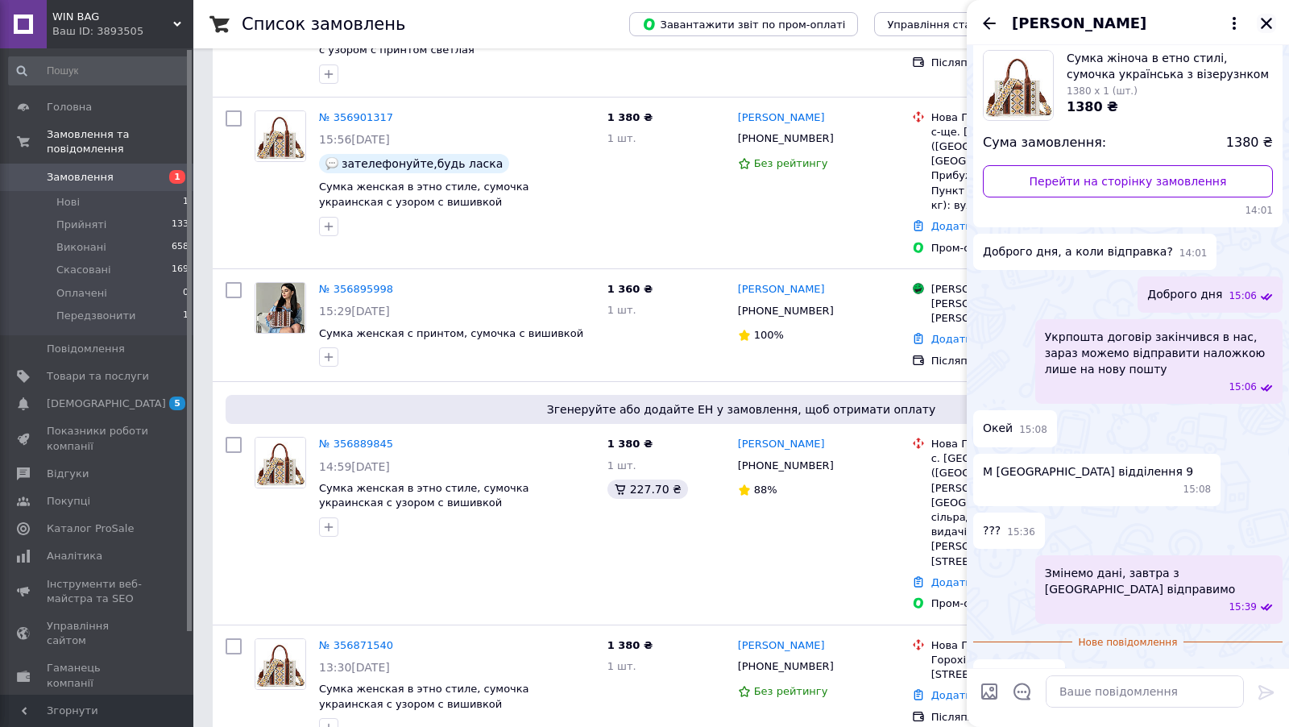
click at [1073, 17] on icon "Закрити" at bounding box center [1266, 23] width 15 height 15
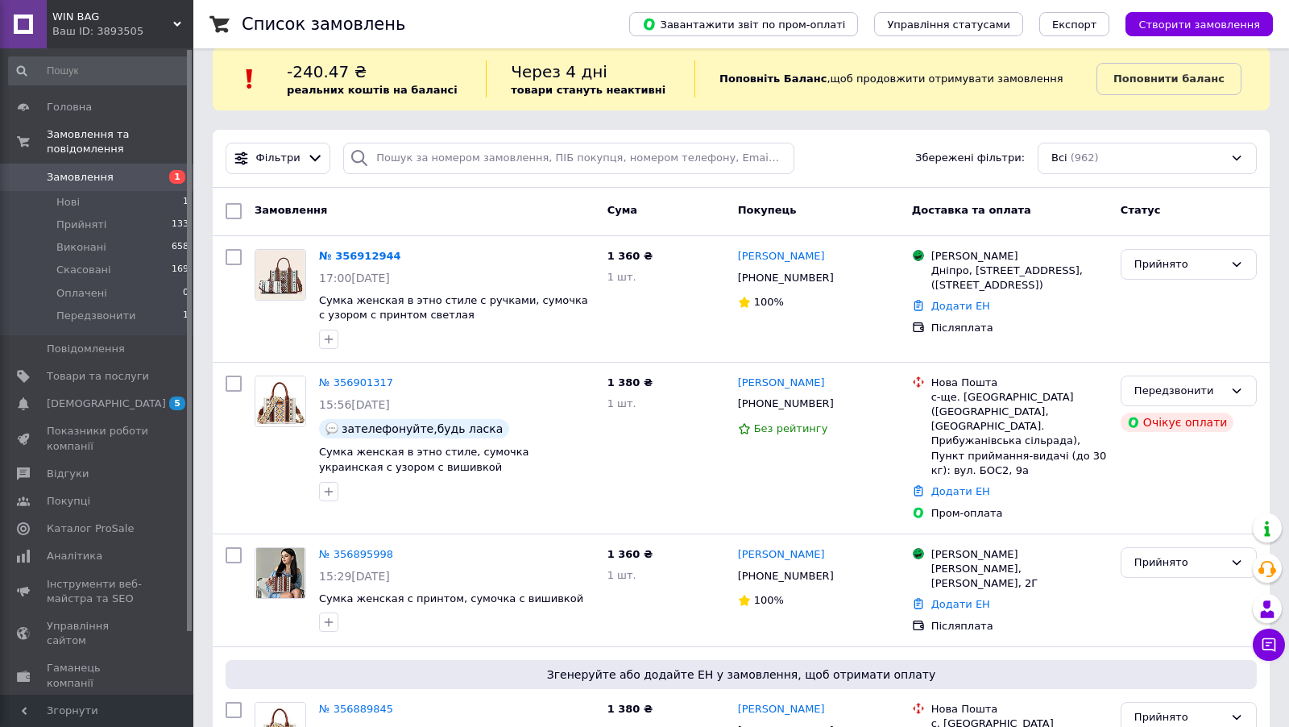
scroll to position [0, 0]
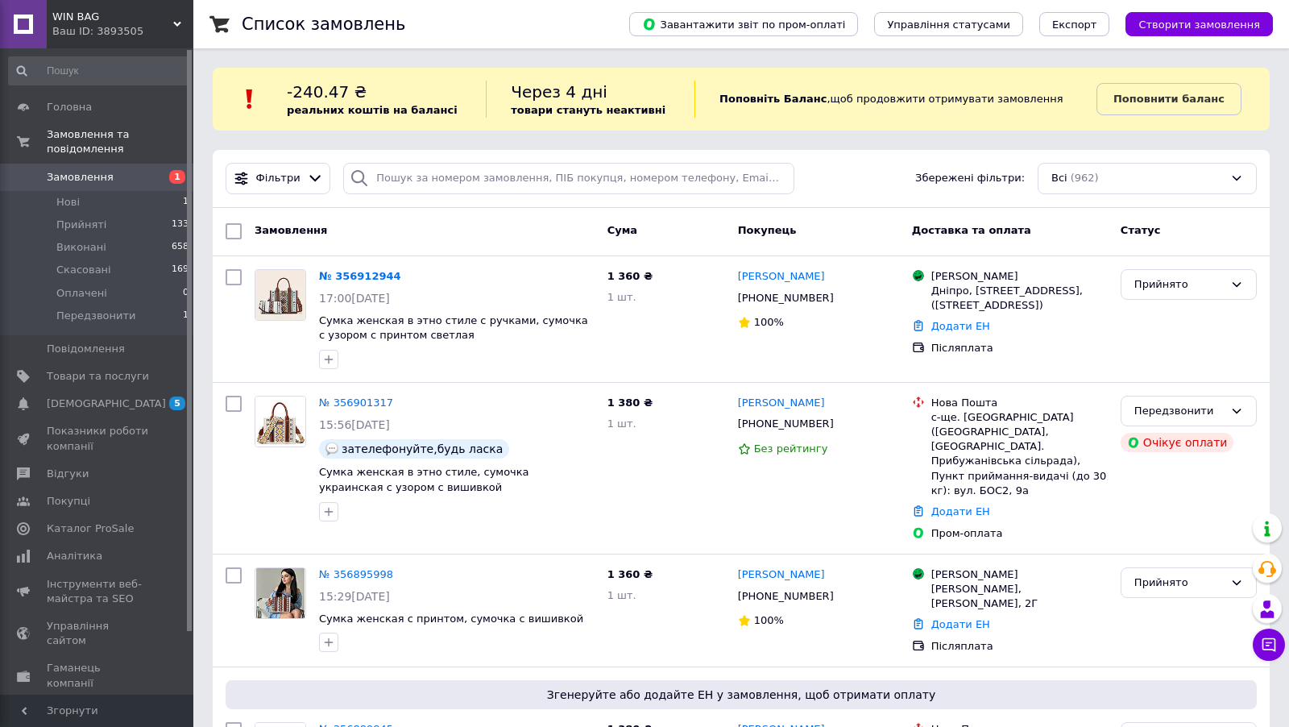
click at [122, 30] on div "Ваш ID: 3893505" at bounding box center [122, 31] width 141 height 15
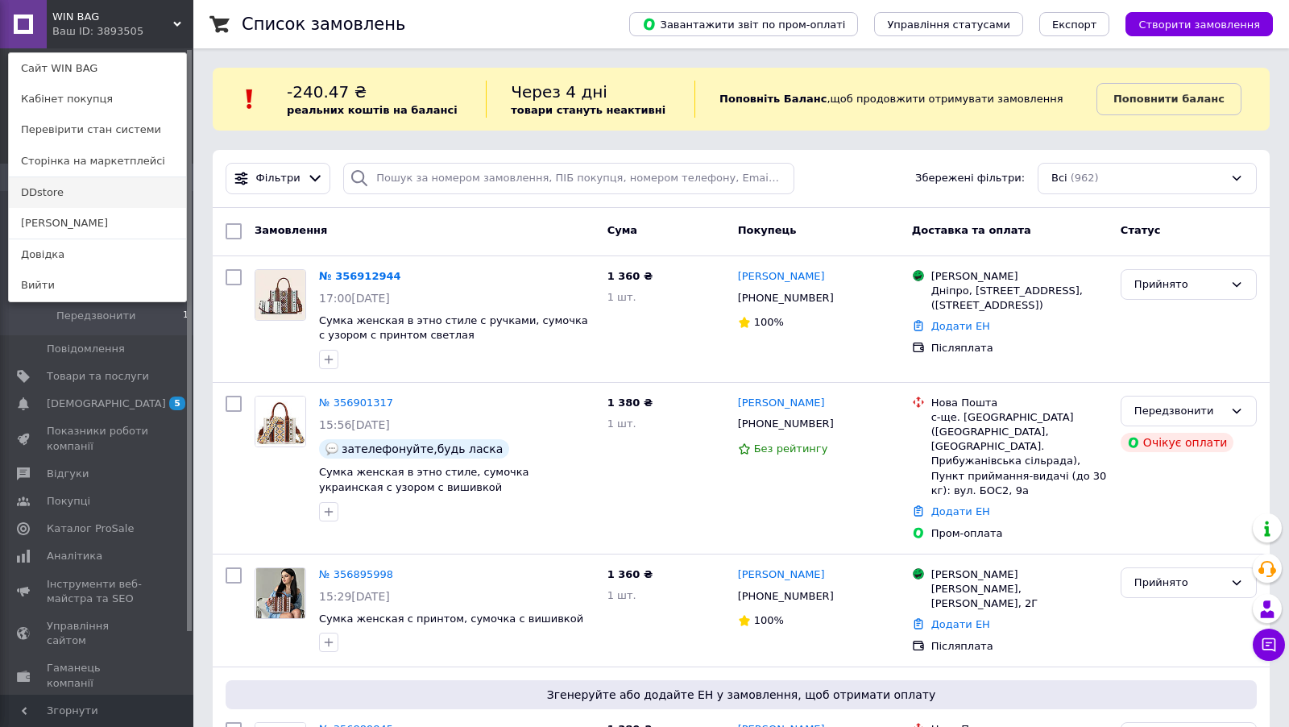
click at [87, 198] on link "DDstore" at bounding box center [97, 192] width 177 height 31
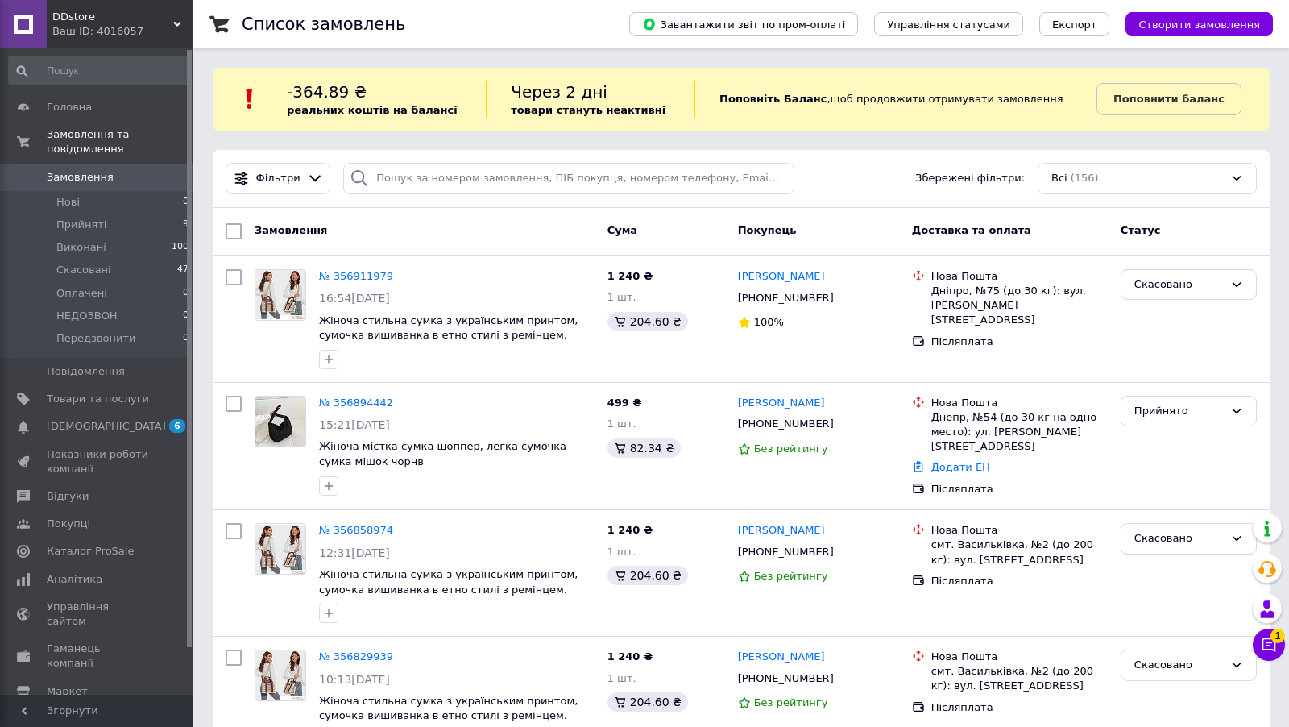
click at [142, 24] on div "Ваш ID: 4016057" at bounding box center [122, 31] width 141 height 15
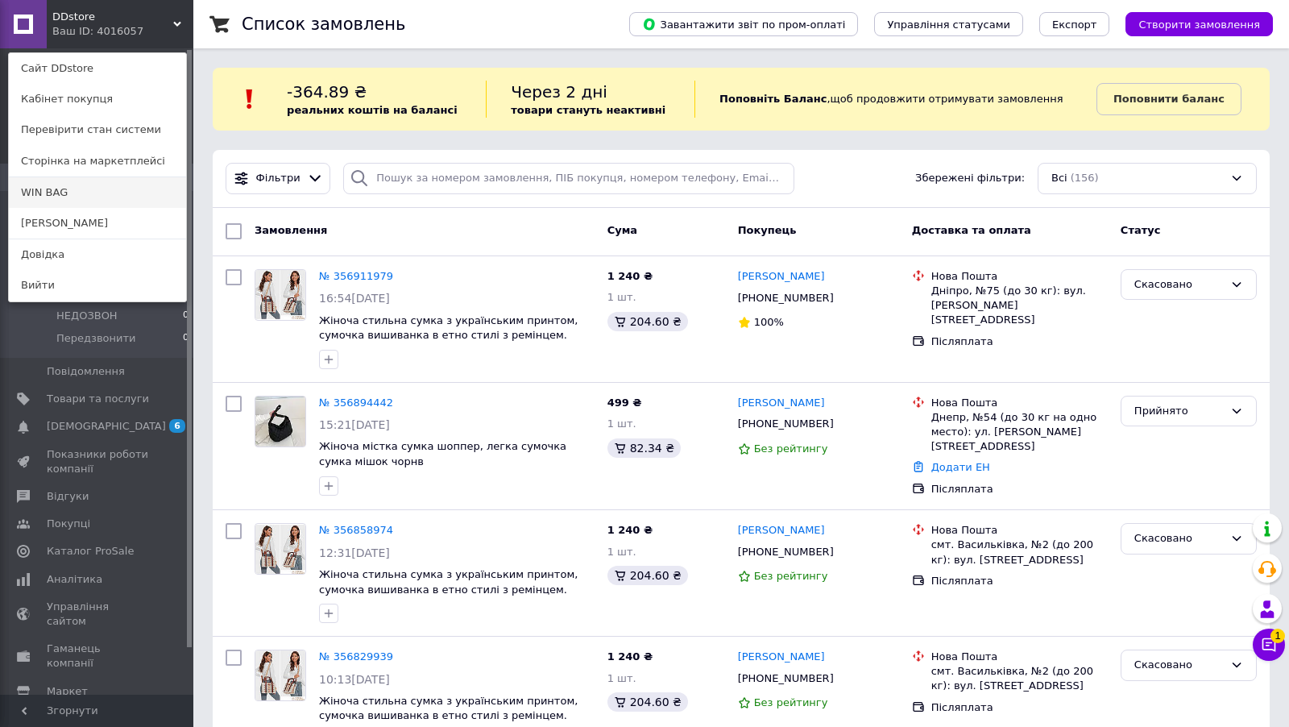
click at [88, 203] on link "WIN BAG" at bounding box center [97, 192] width 177 height 31
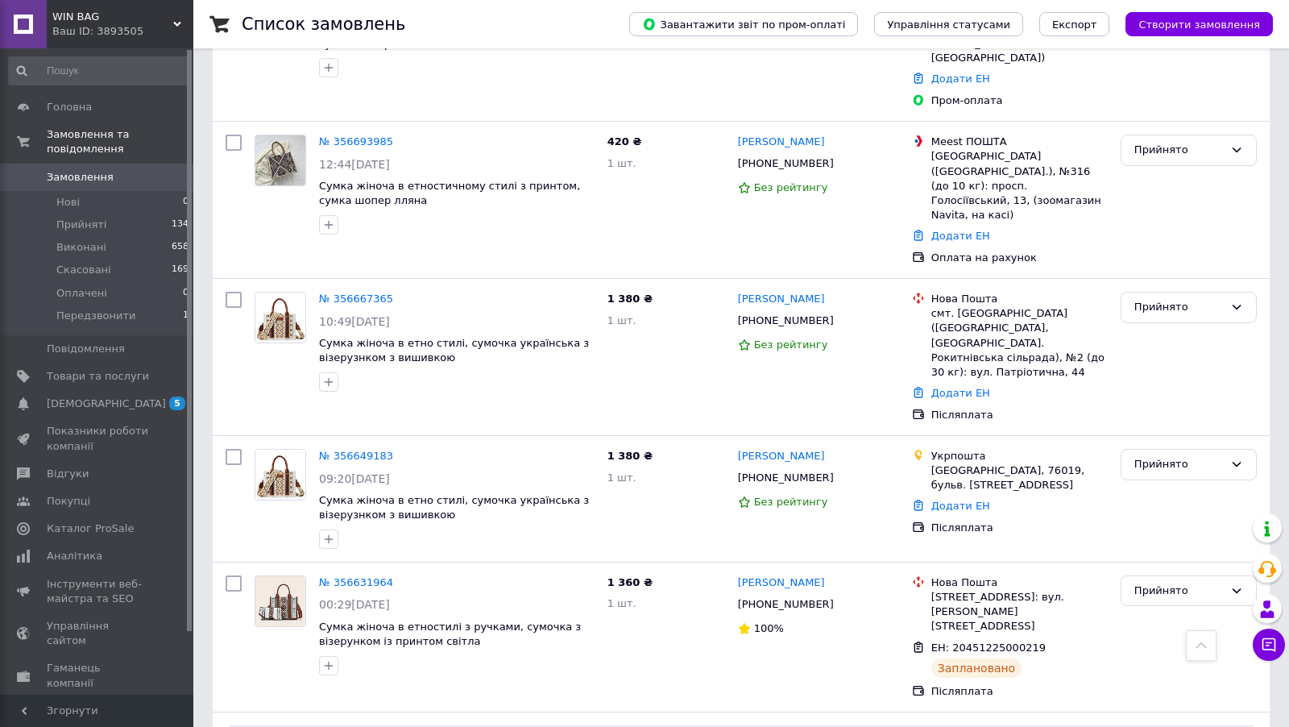
scroll to position [2860, 0]
